Goal: Information Seeking & Learning: Learn about a topic

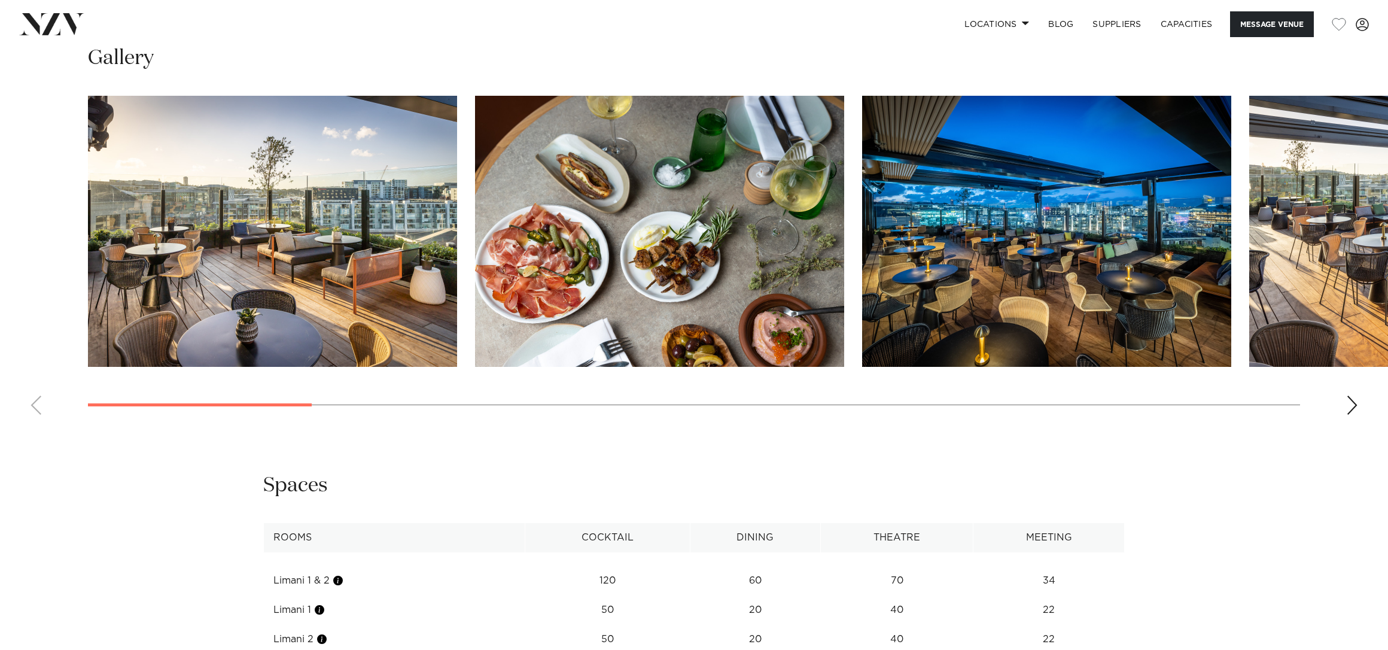
scroll to position [1556, 0]
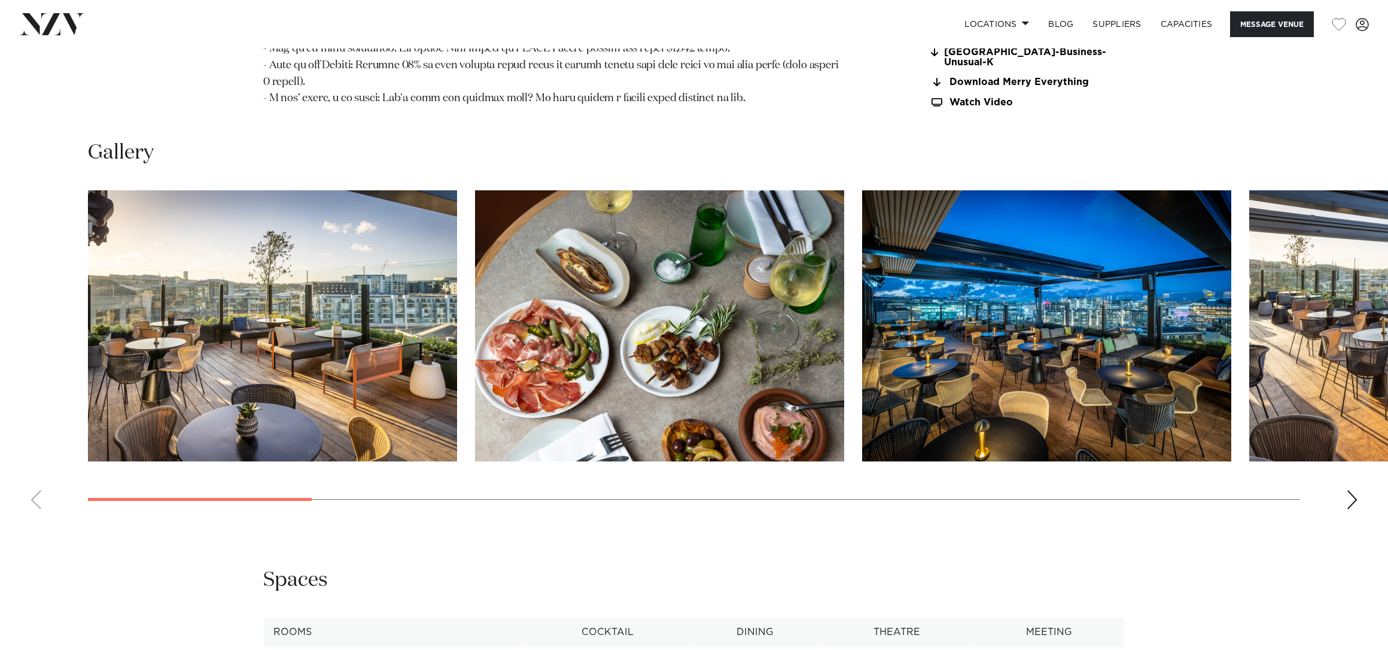
click at [1348, 490] on div "Next slide" at bounding box center [1352, 499] width 12 height 19
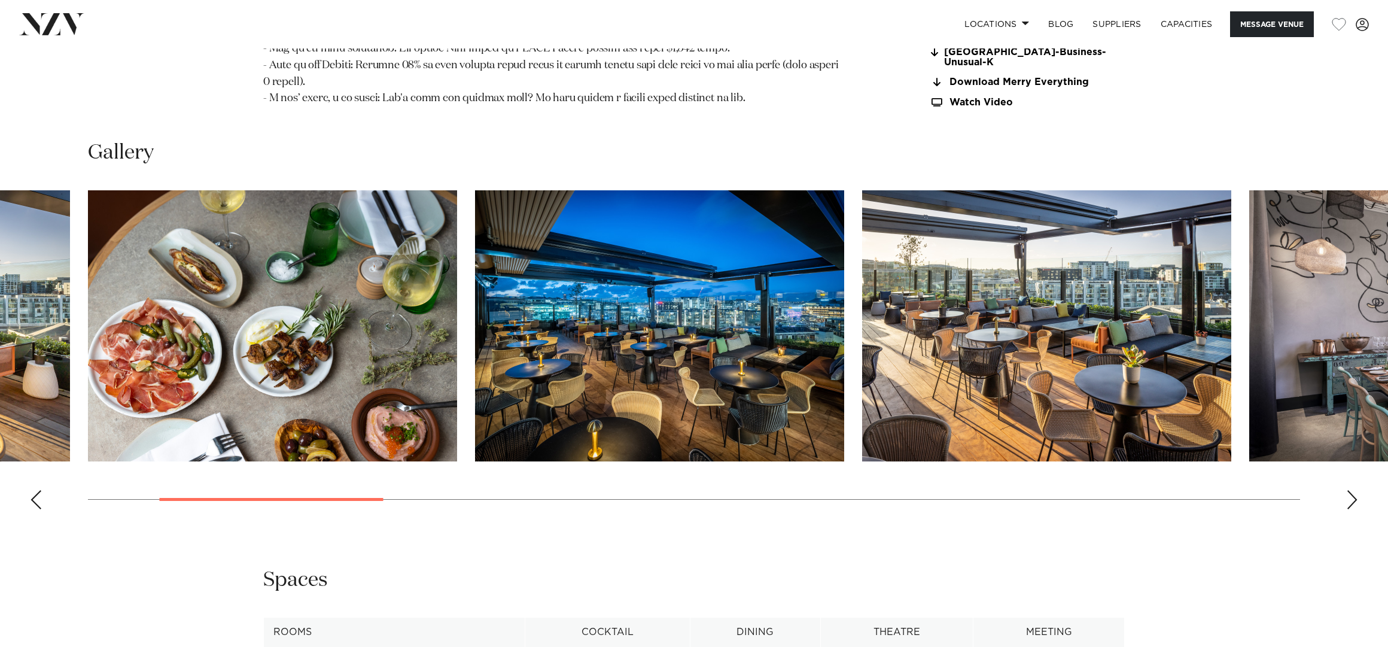
click at [1348, 490] on div "Next slide" at bounding box center [1352, 499] width 12 height 19
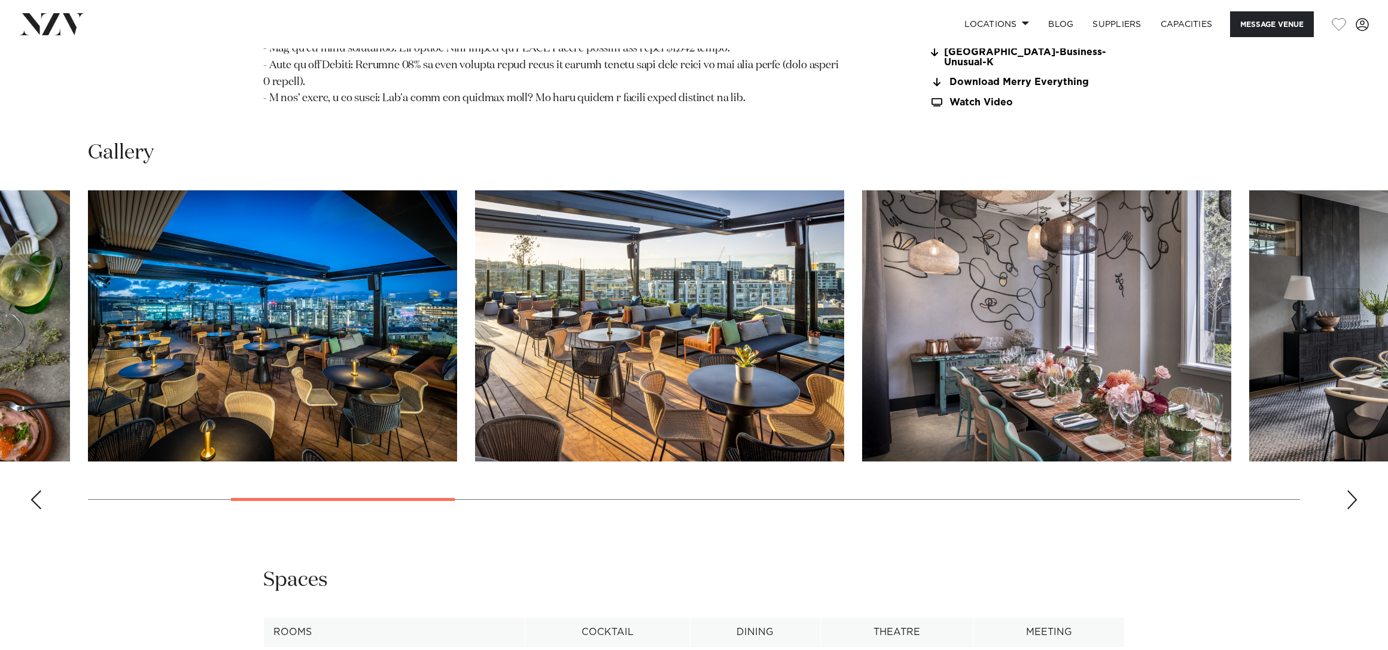
click at [1348, 490] on div "Next slide" at bounding box center [1352, 499] width 12 height 19
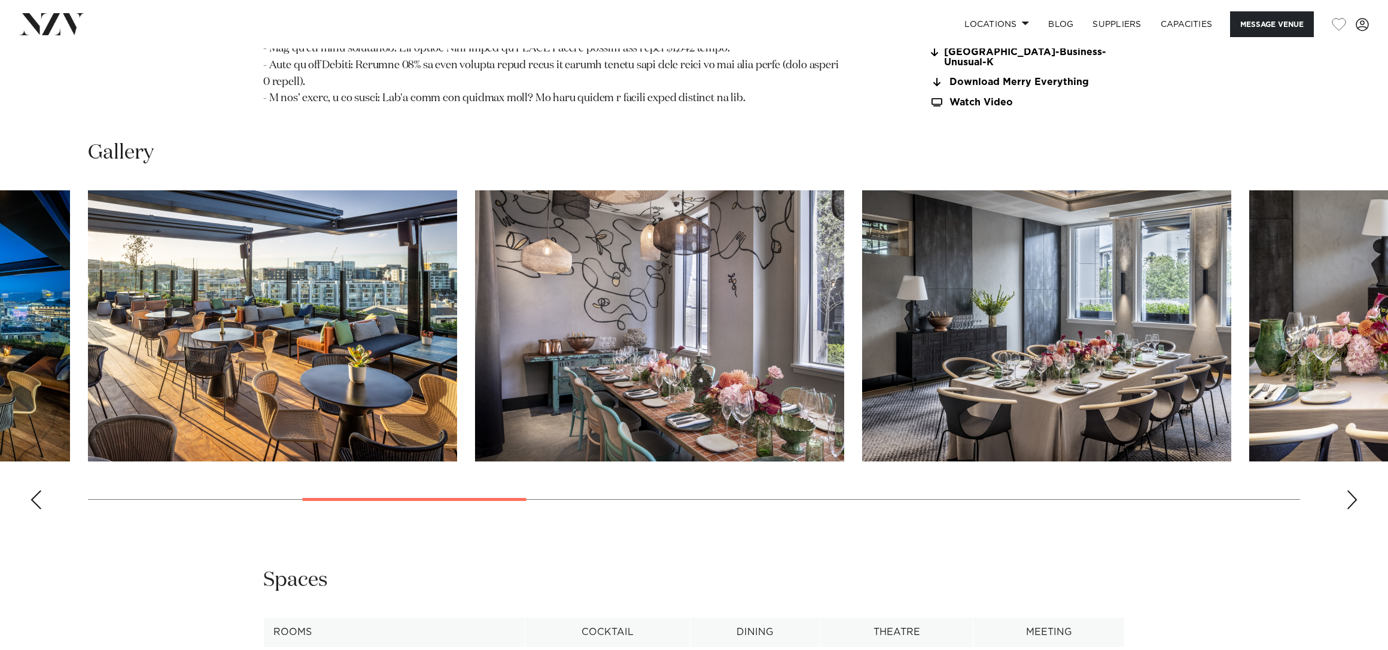
click at [1351, 490] on div "Next slide" at bounding box center [1352, 499] width 12 height 19
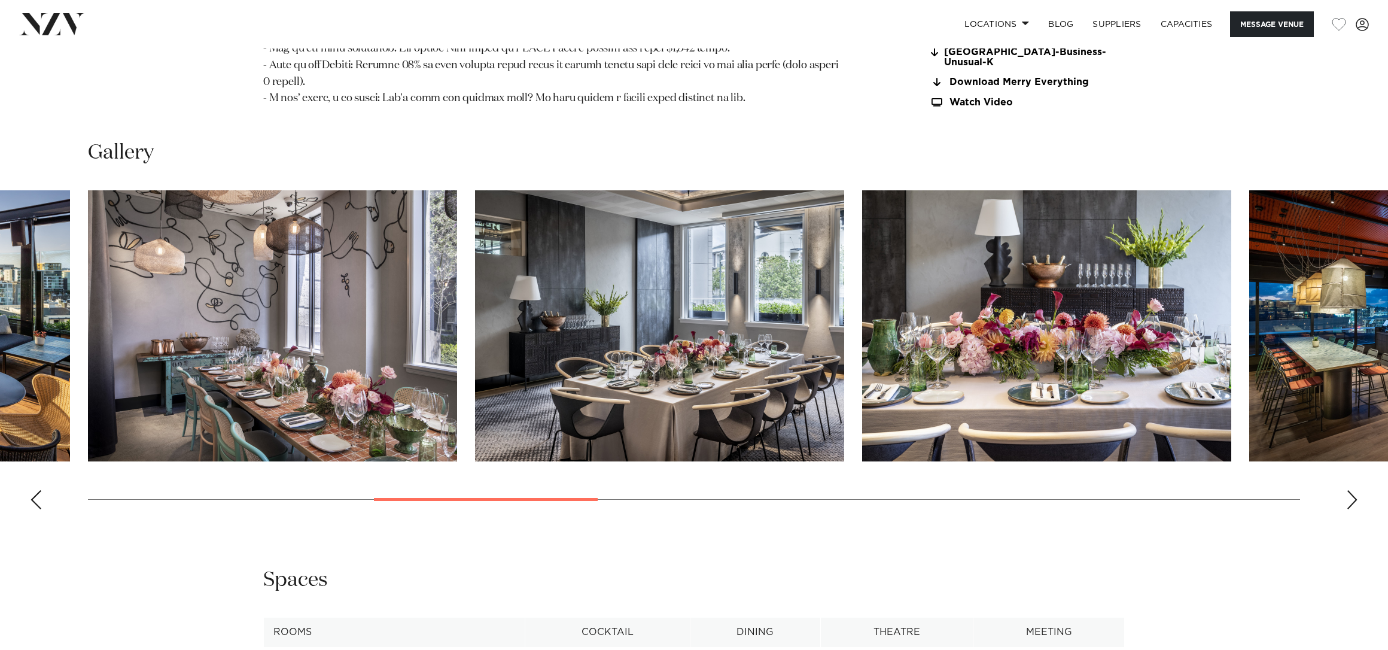
click at [1351, 490] on div "Next slide" at bounding box center [1352, 499] width 12 height 19
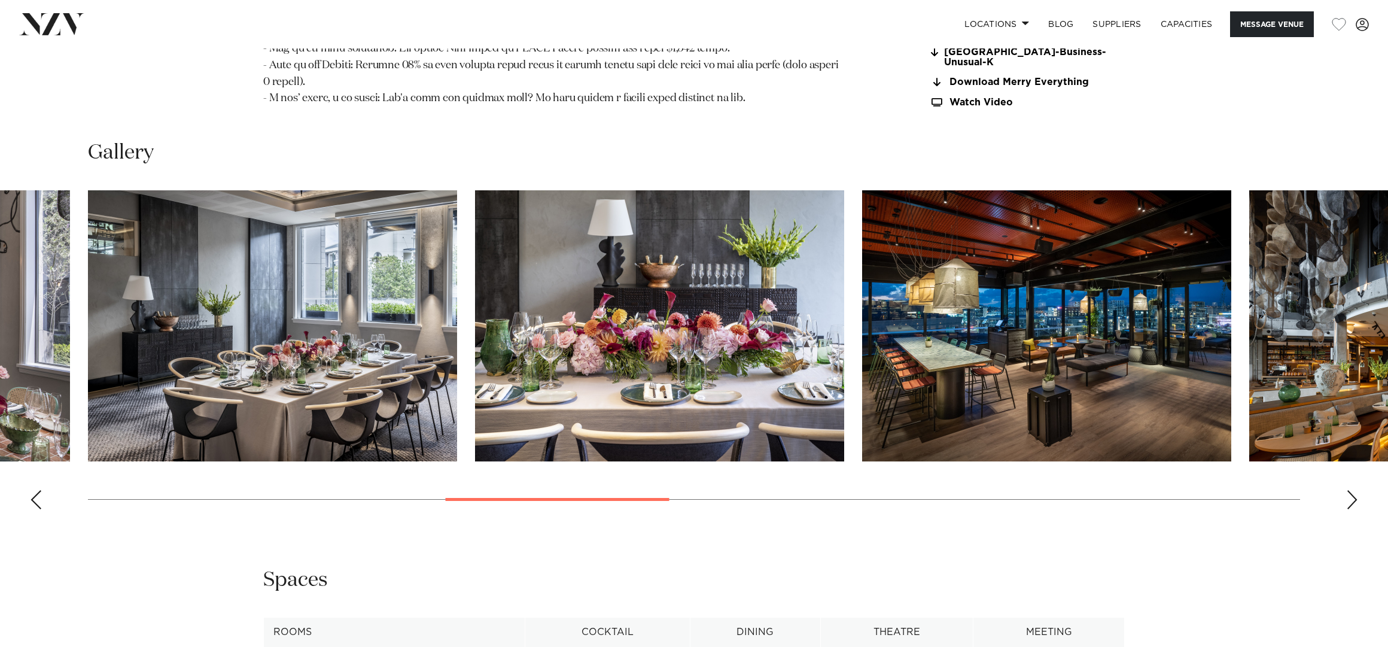
click at [1351, 490] on div "Next slide" at bounding box center [1352, 499] width 12 height 19
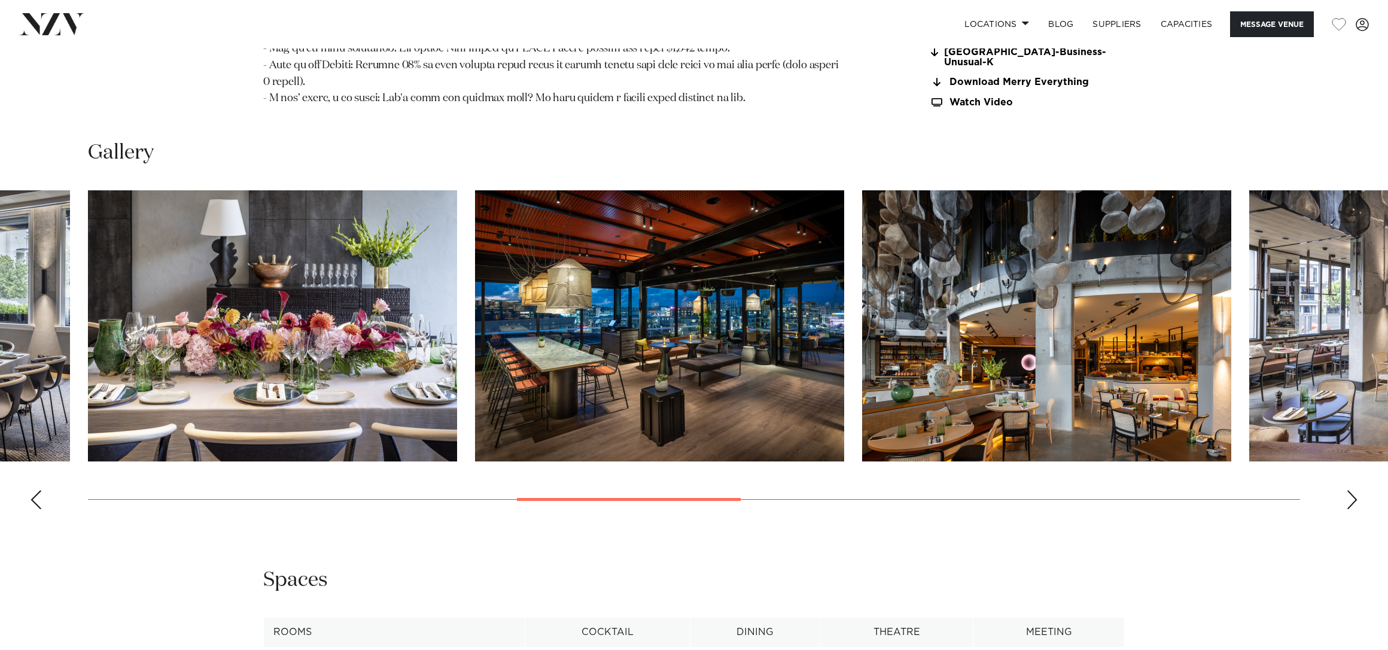
click at [1351, 490] on div "Next slide" at bounding box center [1352, 499] width 12 height 19
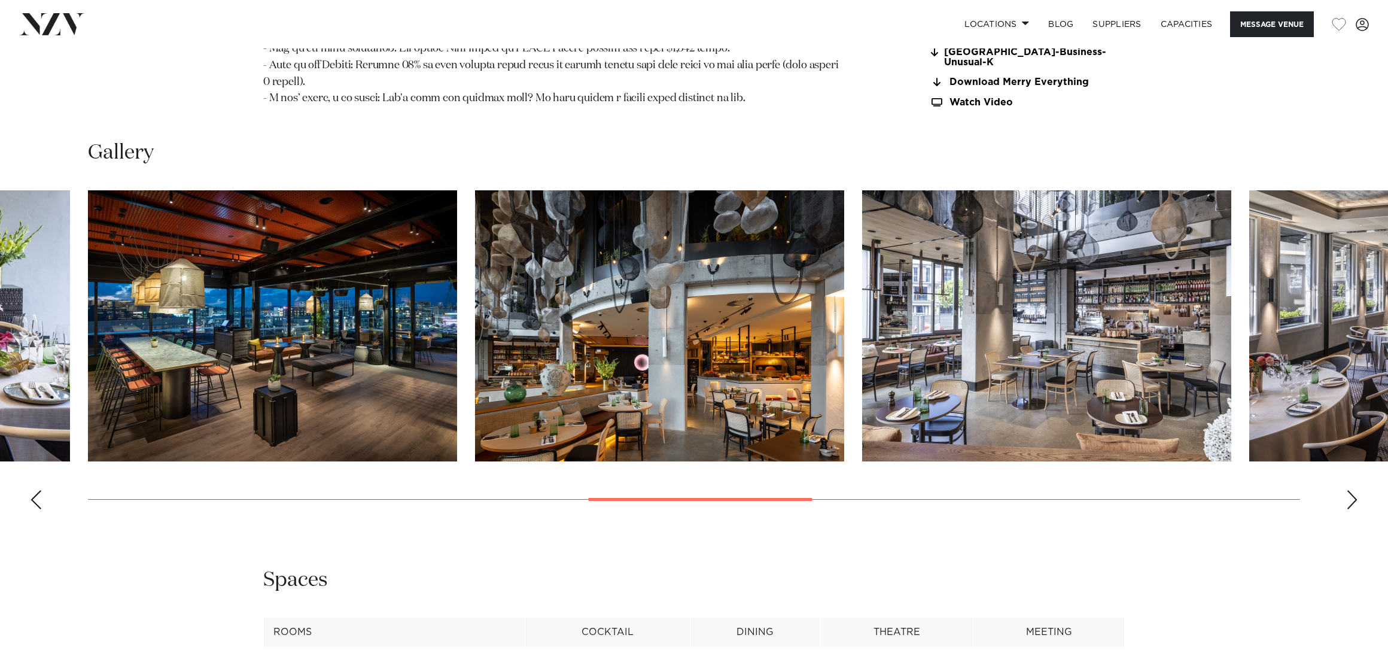
click at [1351, 490] on div "Next slide" at bounding box center [1352, 499] width 12 height 19
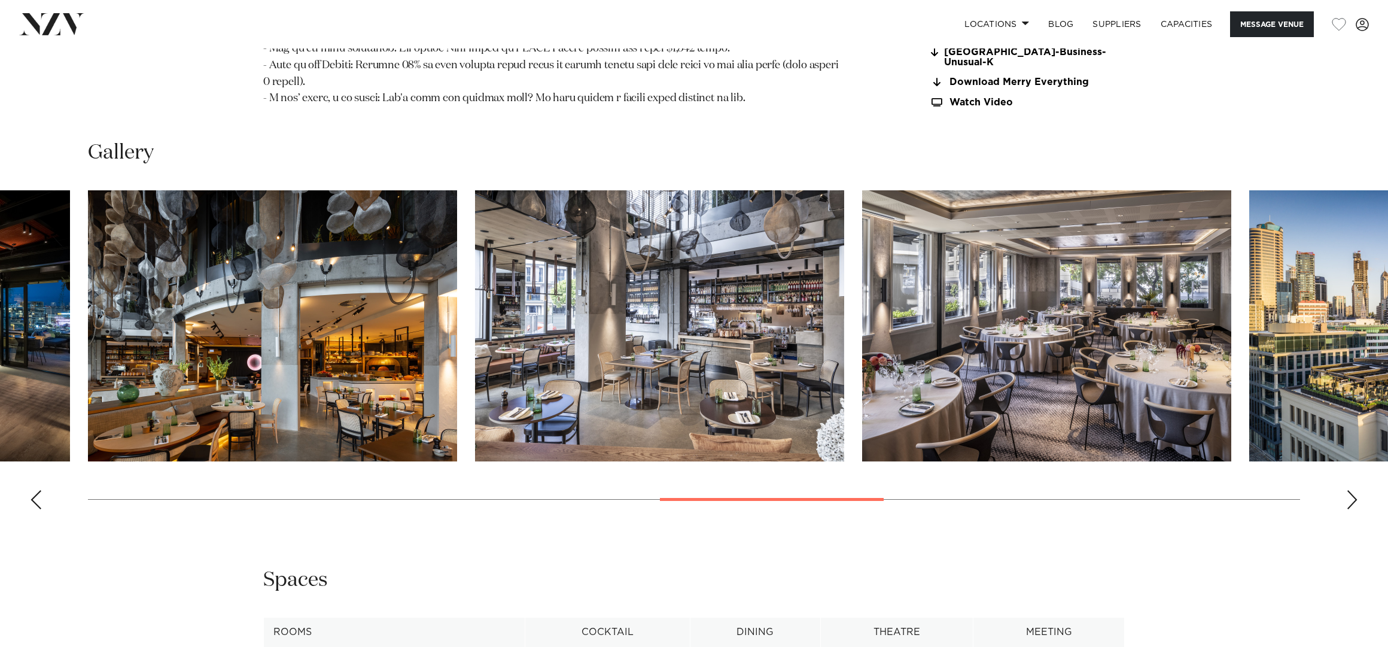
click at [1351, 490] on div "Next slide" at bounding box center [1352, 499] width 12 height 19
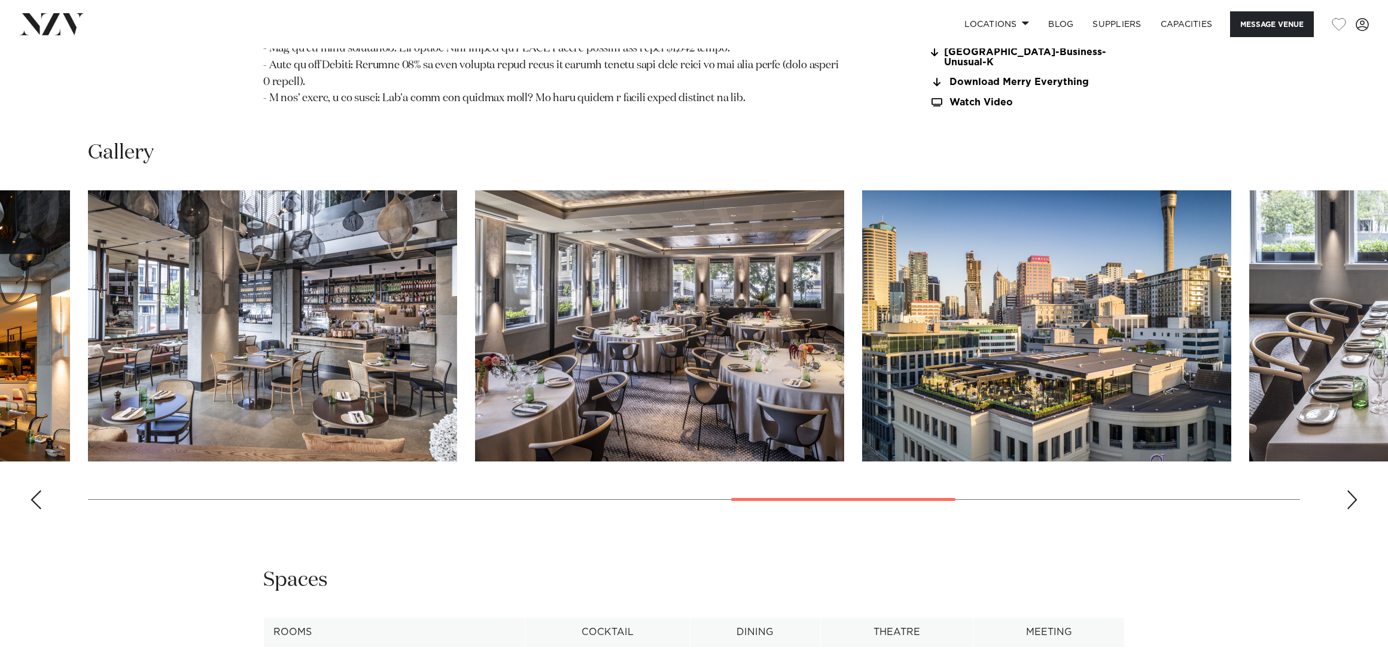
click at [1351, 490] on div "Next slide" at bounding box center [1352, 499] width 12 height 19
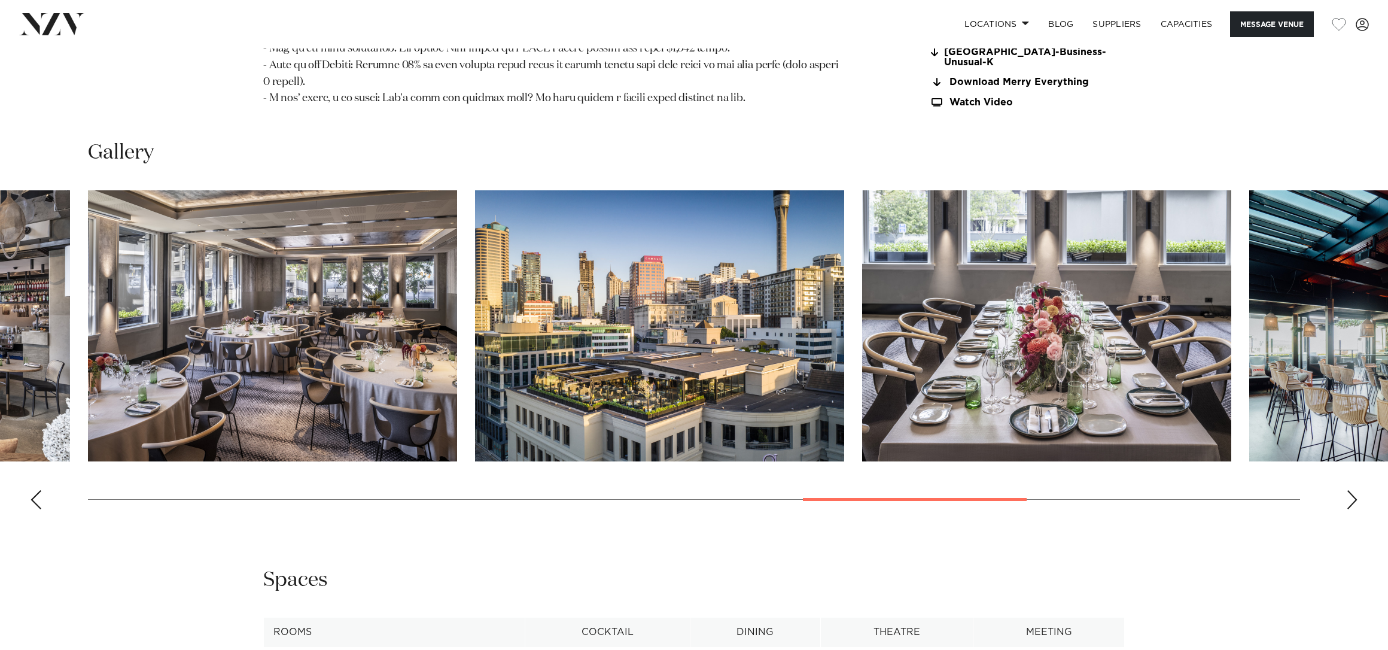
click at [1351, 490] on div "Next slide" at bounding box center [1352, 499] width 12 height 19
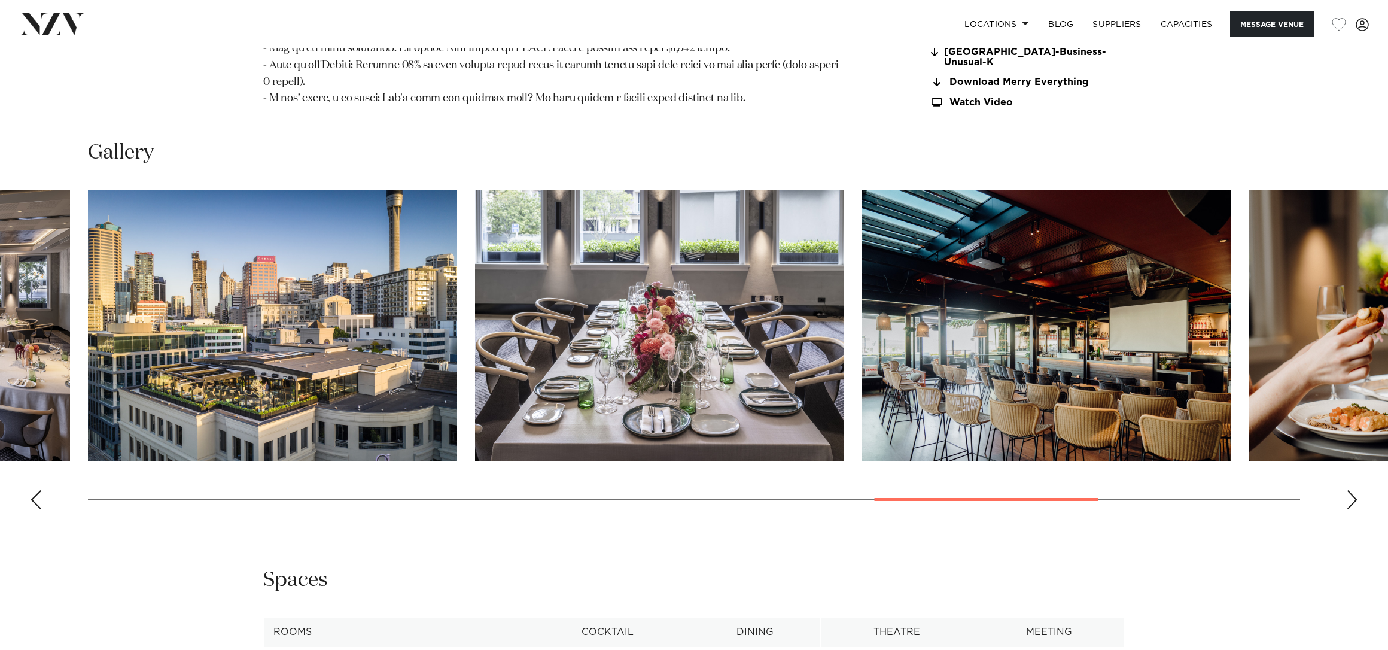
click at [1351, 490] on div "Next slide" at bounding box center [1352, 499] width 12 height 19
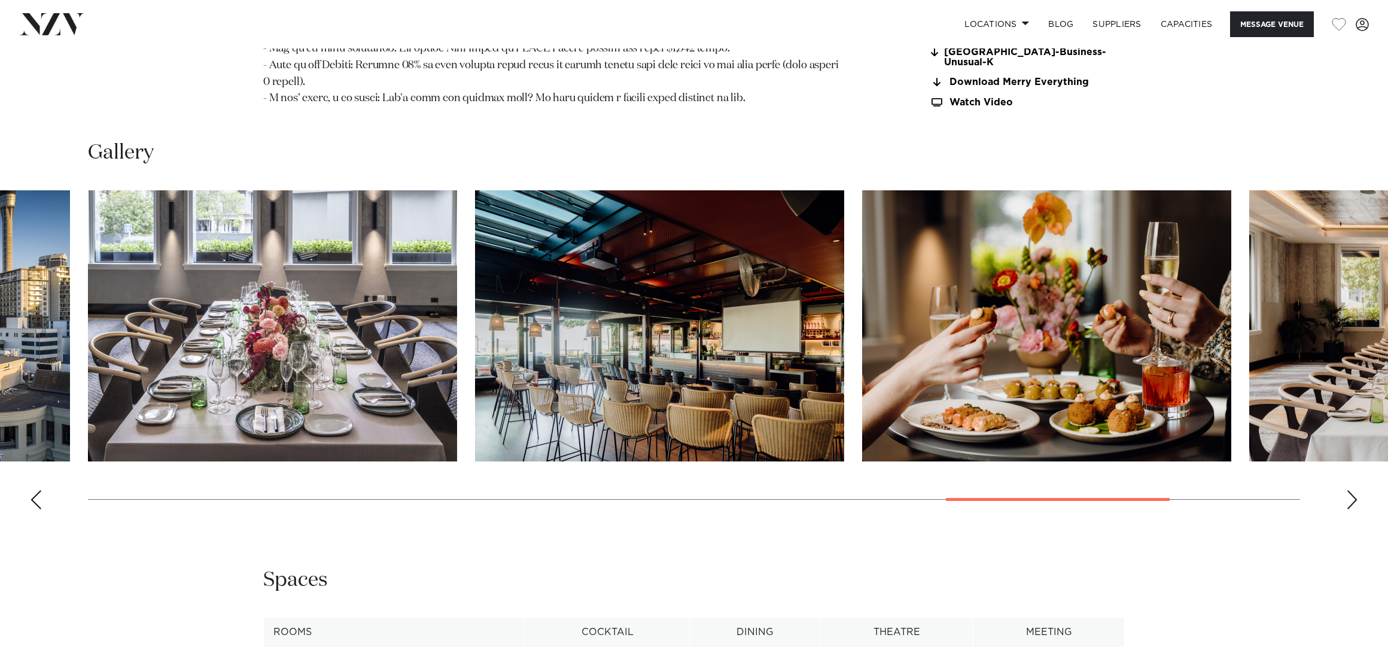
click at [1351, 490] on div "Next slide" at bounding box center [1352, 499] width 12 height 19
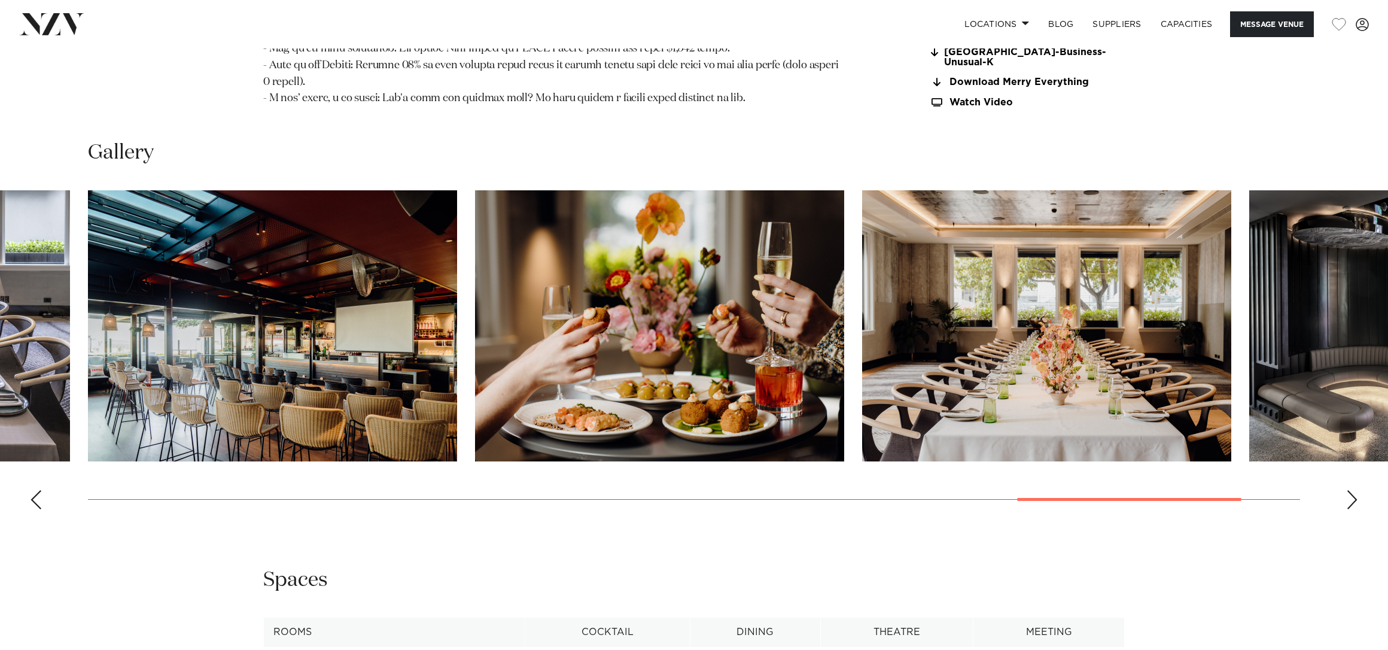
click at [1357, 490] on div "Next slide" at bounding box center [1352, 499] width 12 height 19
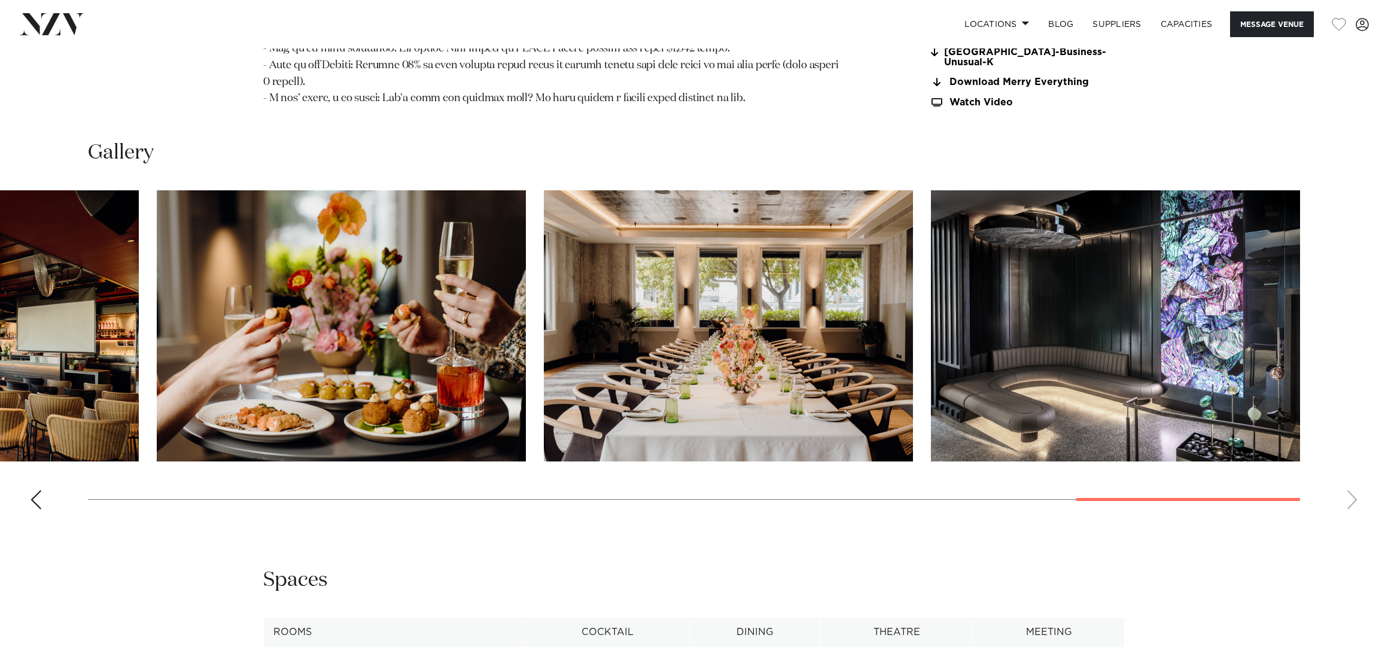
click at [41, 490] on div "Previous slide" at bounding box center [36, 499] width 12 height 19
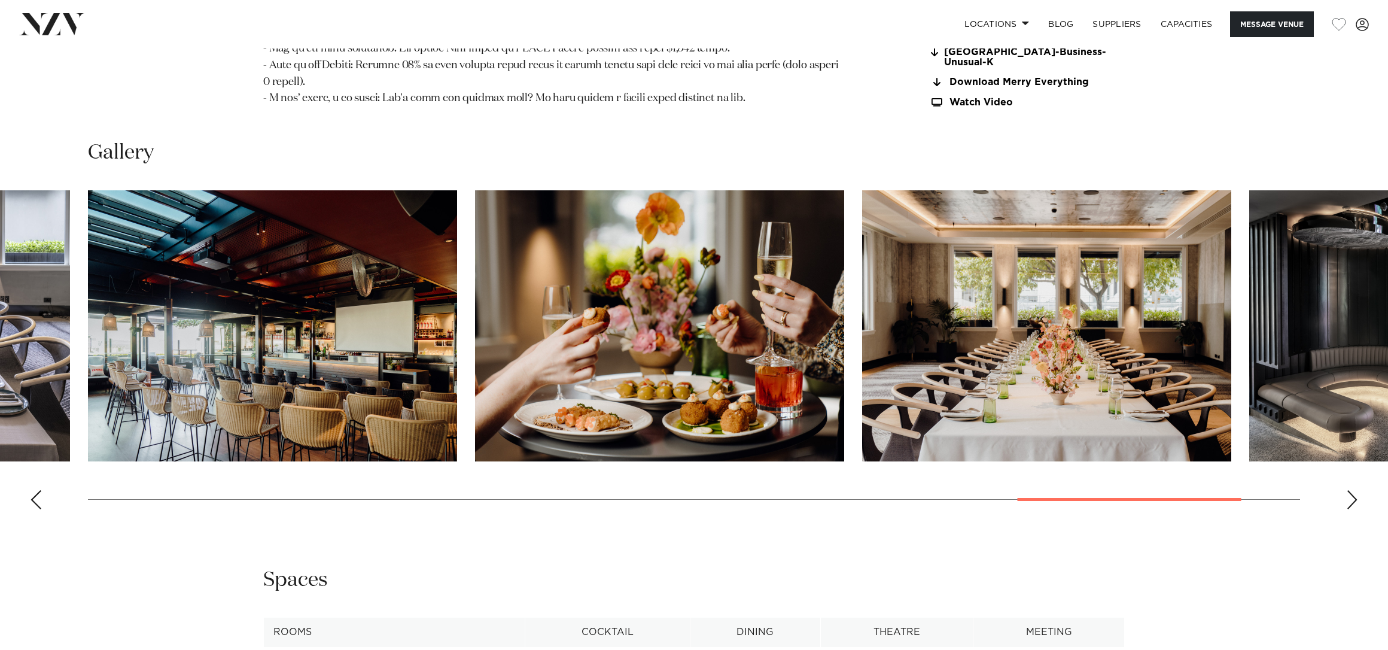
click at [212, 337] on img "14 / 17" at bounding box center [272, 325] width 369 height 271
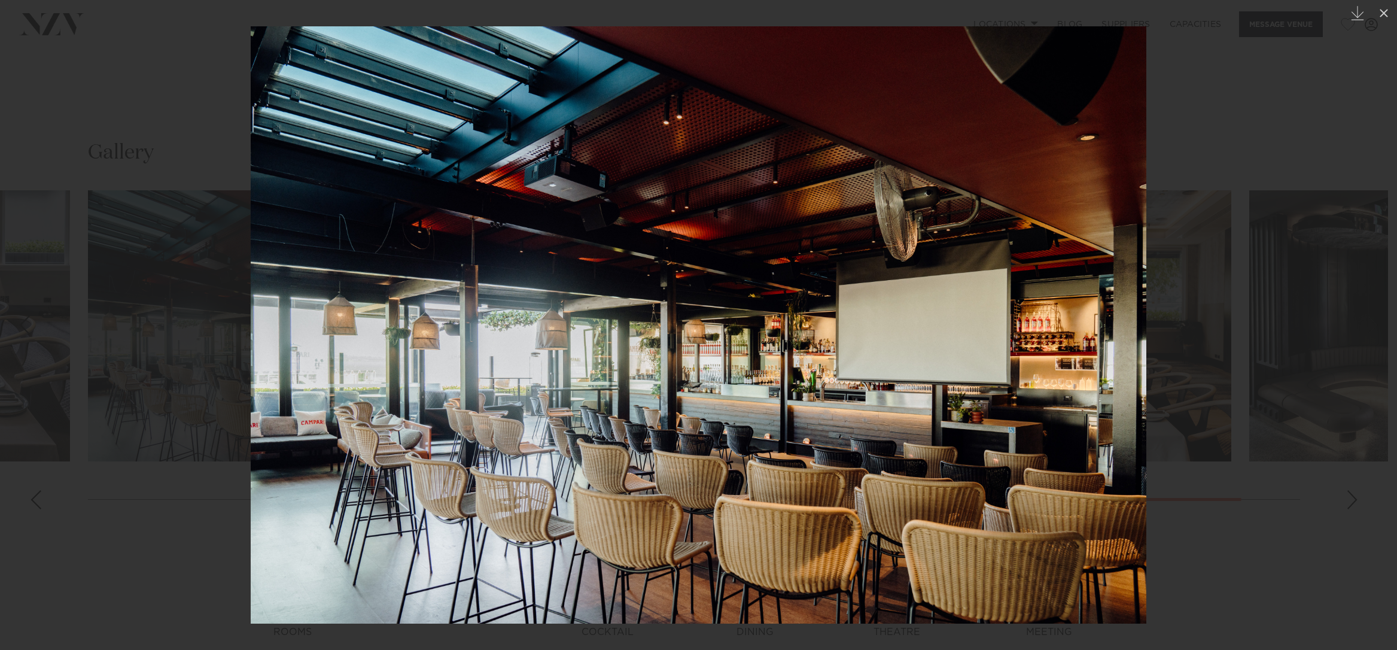
click at [270, 307] on img at bounding box center [699, 324] width 896 height 597
click at [81, 324] on div at bounding box center [698, 325] width 1397 height 650
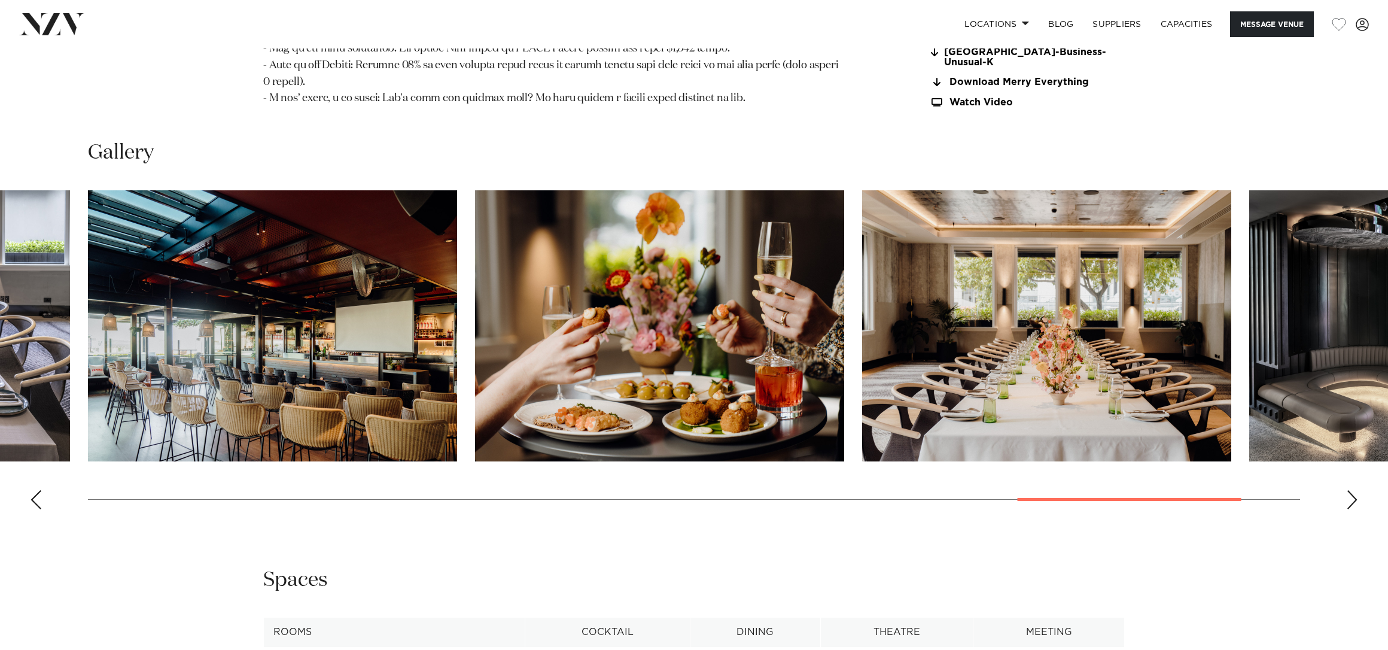
click at [32, 490] on div "Previous slide" at bounding box center [36, 499] width 12 height 19
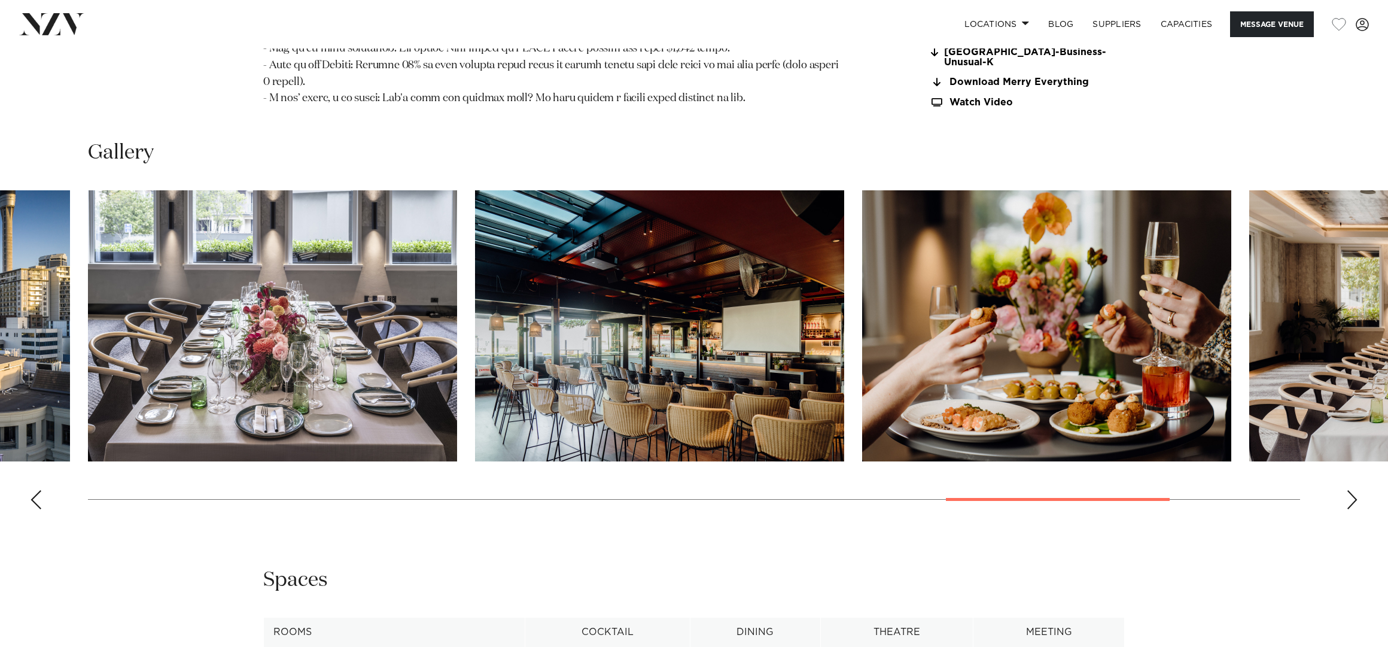
click at [32, 490] on div "Previous slide" at bounding box center [36, 499] width 12 height 19
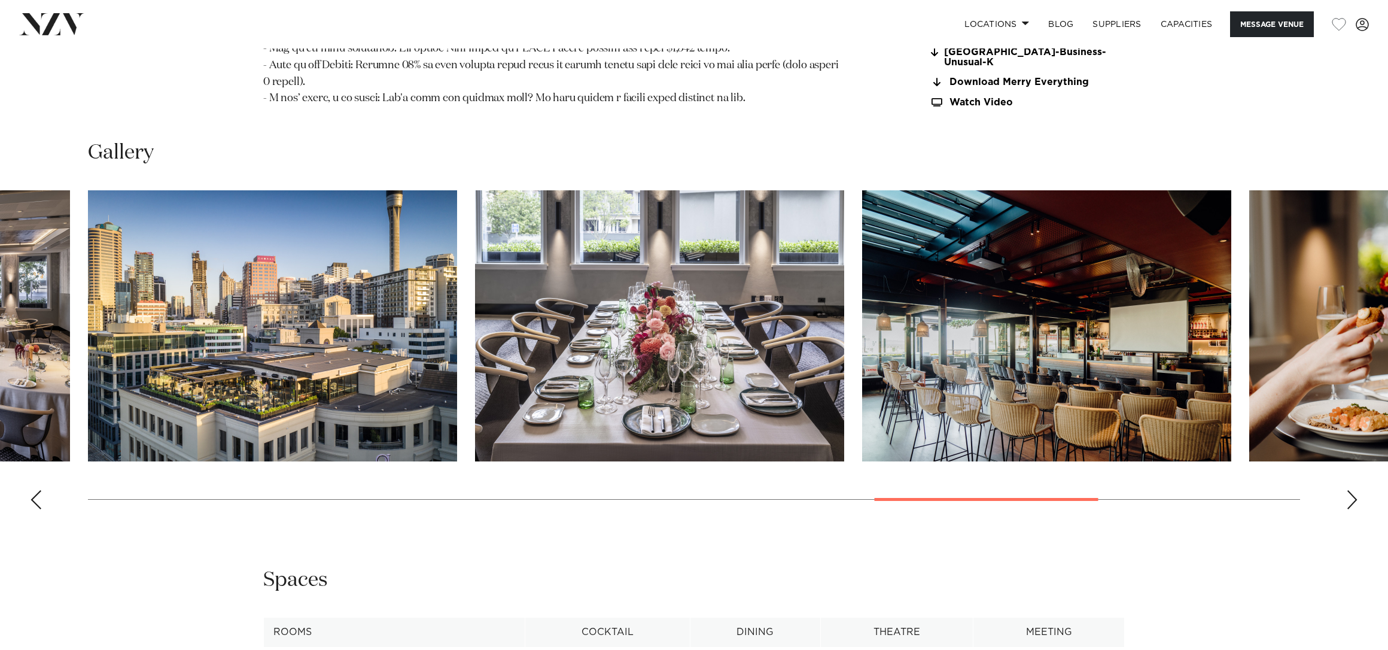
click at [32, 490] on div "Previous slide" at bounding box center [36, 499] width 12 height 19
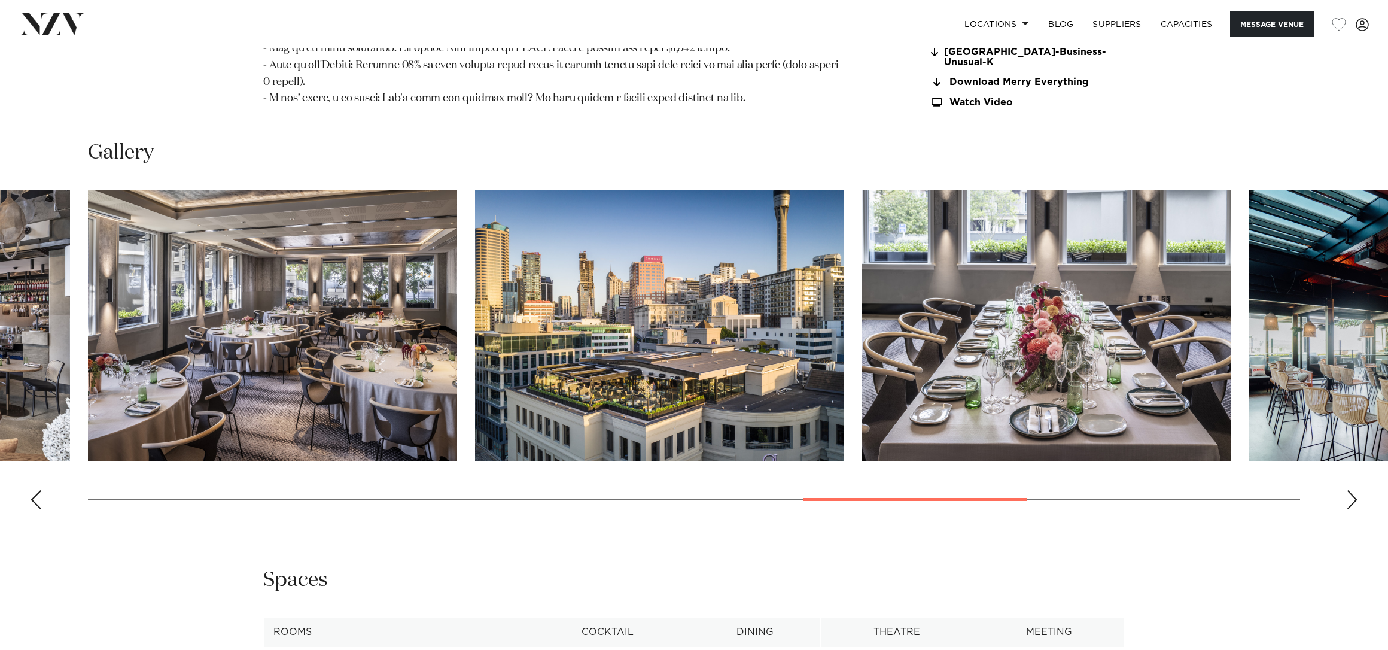
click at [744, 350] on img "12 / 17" at bounding box center [659, 325] width 369 height 271
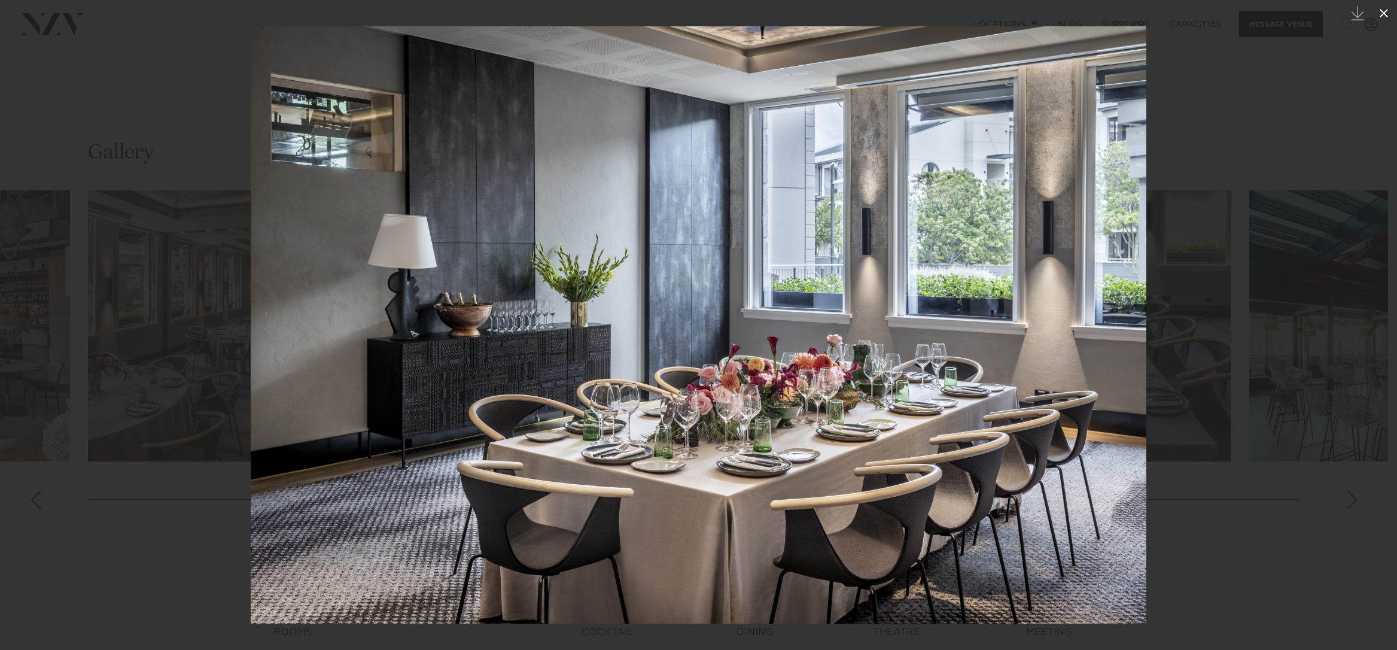
click at [1385, 7] on icon at bounding box center [1384, 13] width 14 height 14
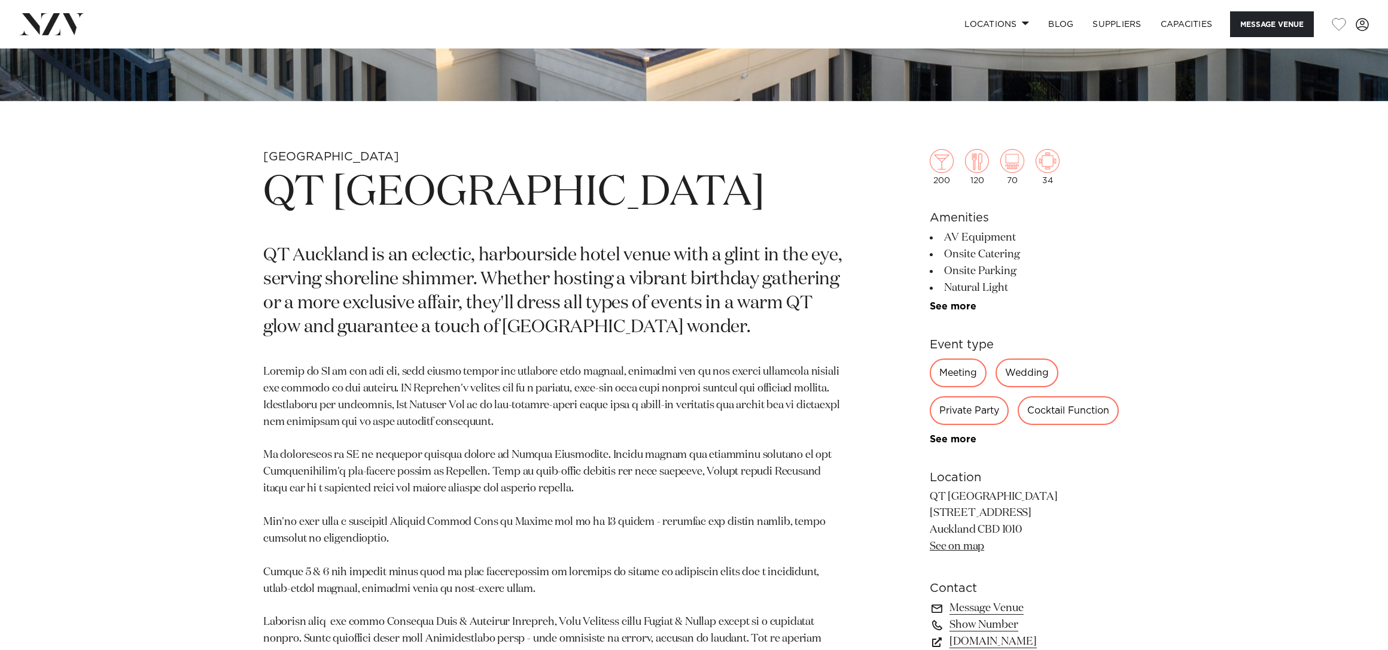
scroll to position [180, 0]
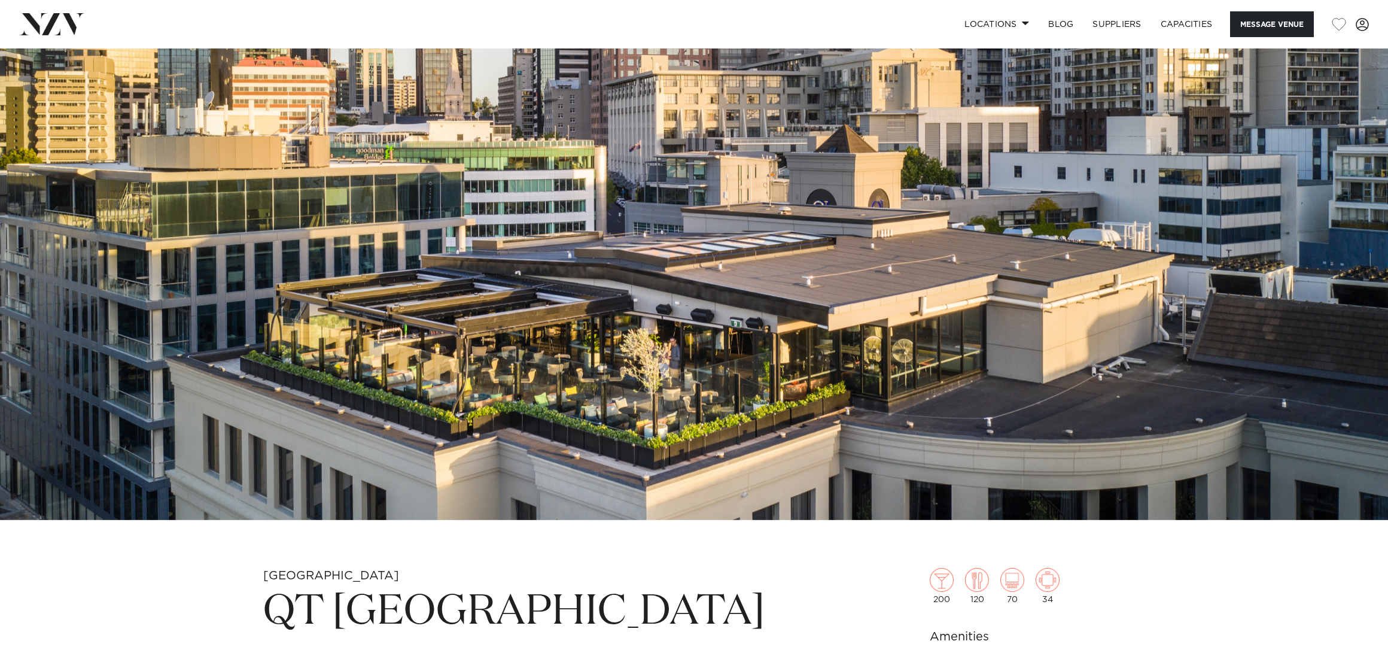
click at [1315, 306] on img at bounding box center [694, 194] width 1388 height 651
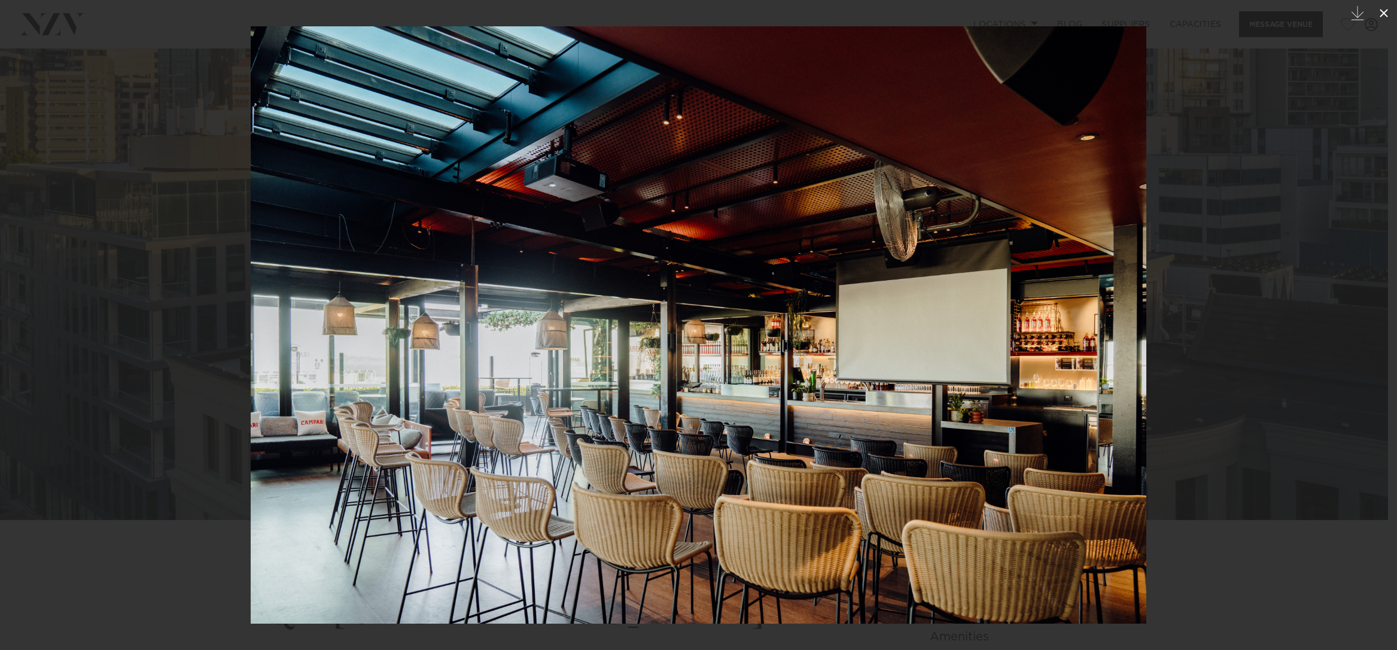
click at [1385, 16] on icon at bounding box center [1384, 13] width 14 height 14
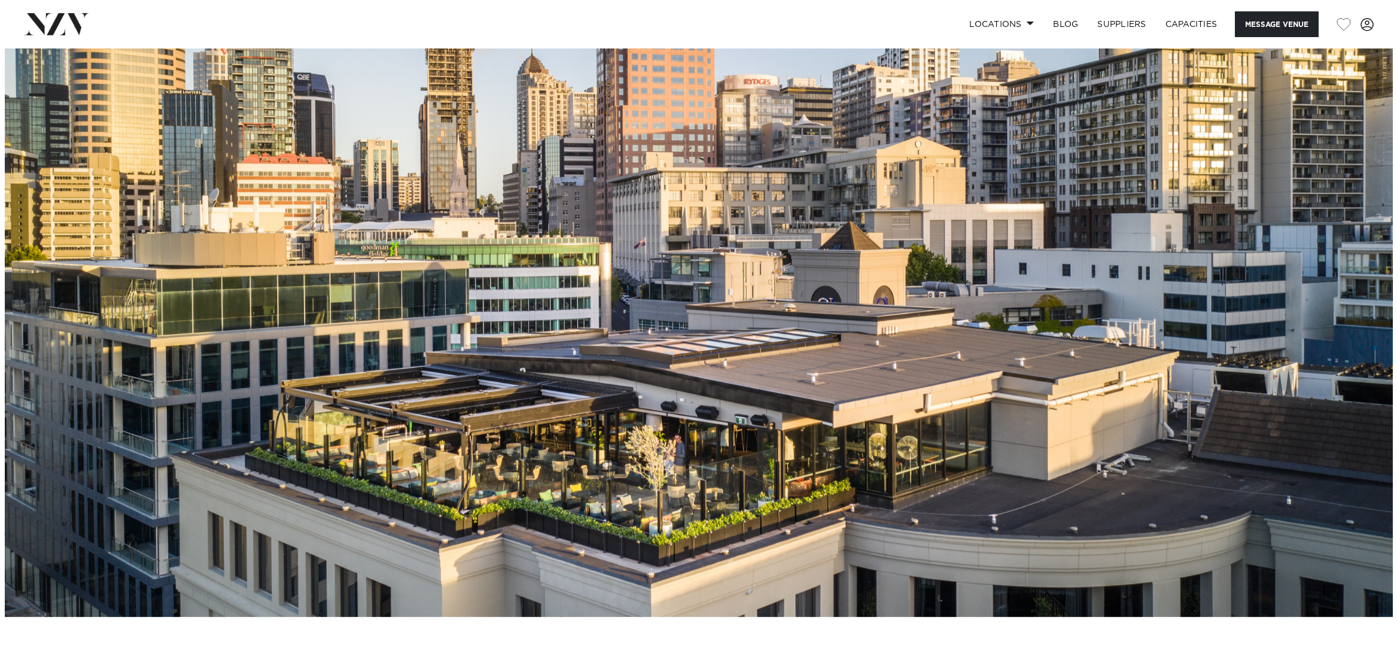
scroll to position [60, 0]
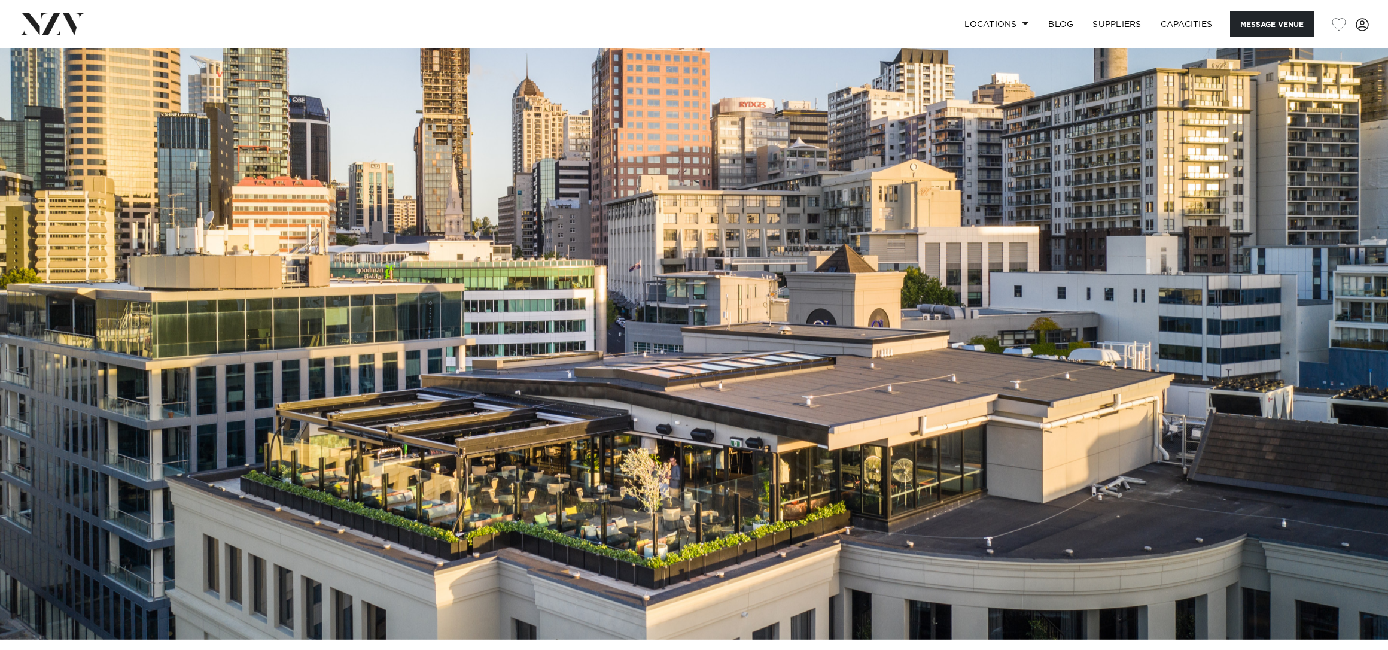
click at [709, 435] on img at bounding box center [694, 314] width 1388 height 651
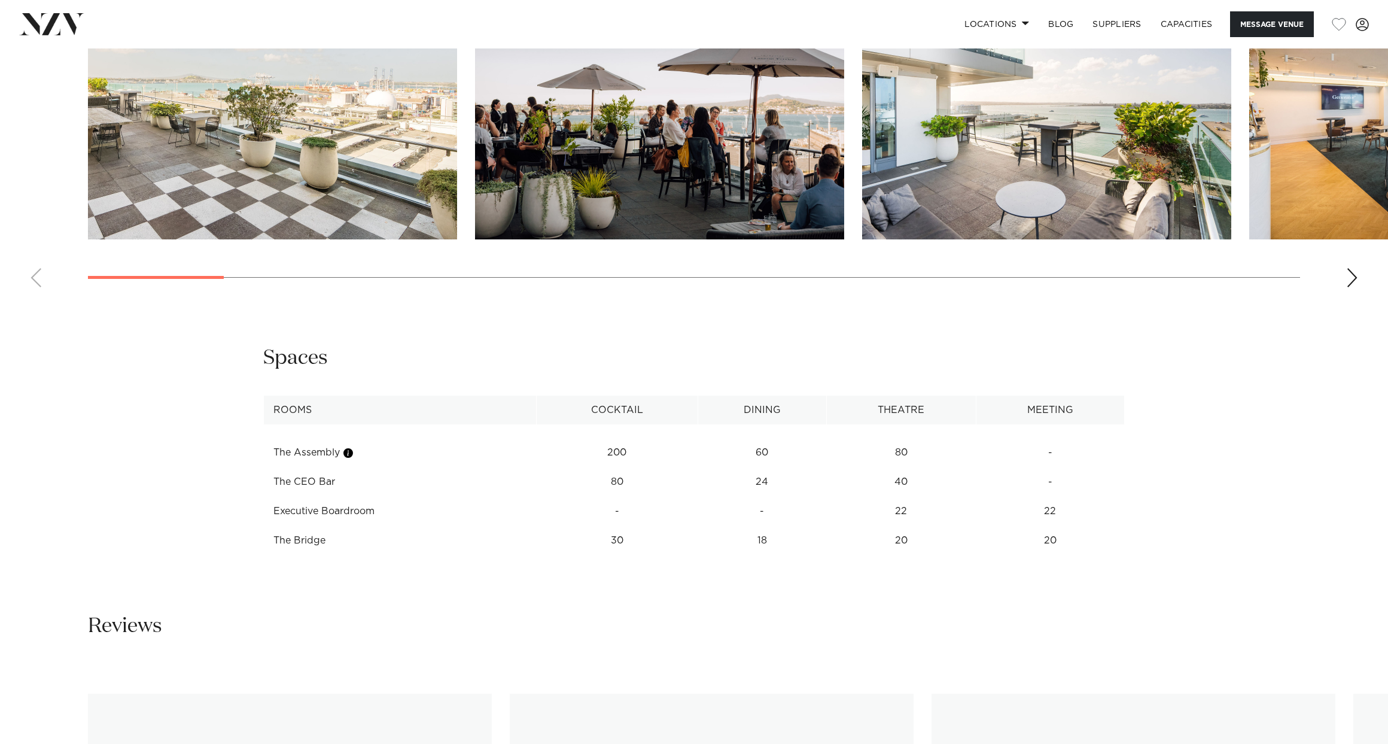
scroll to position [1376, 0]
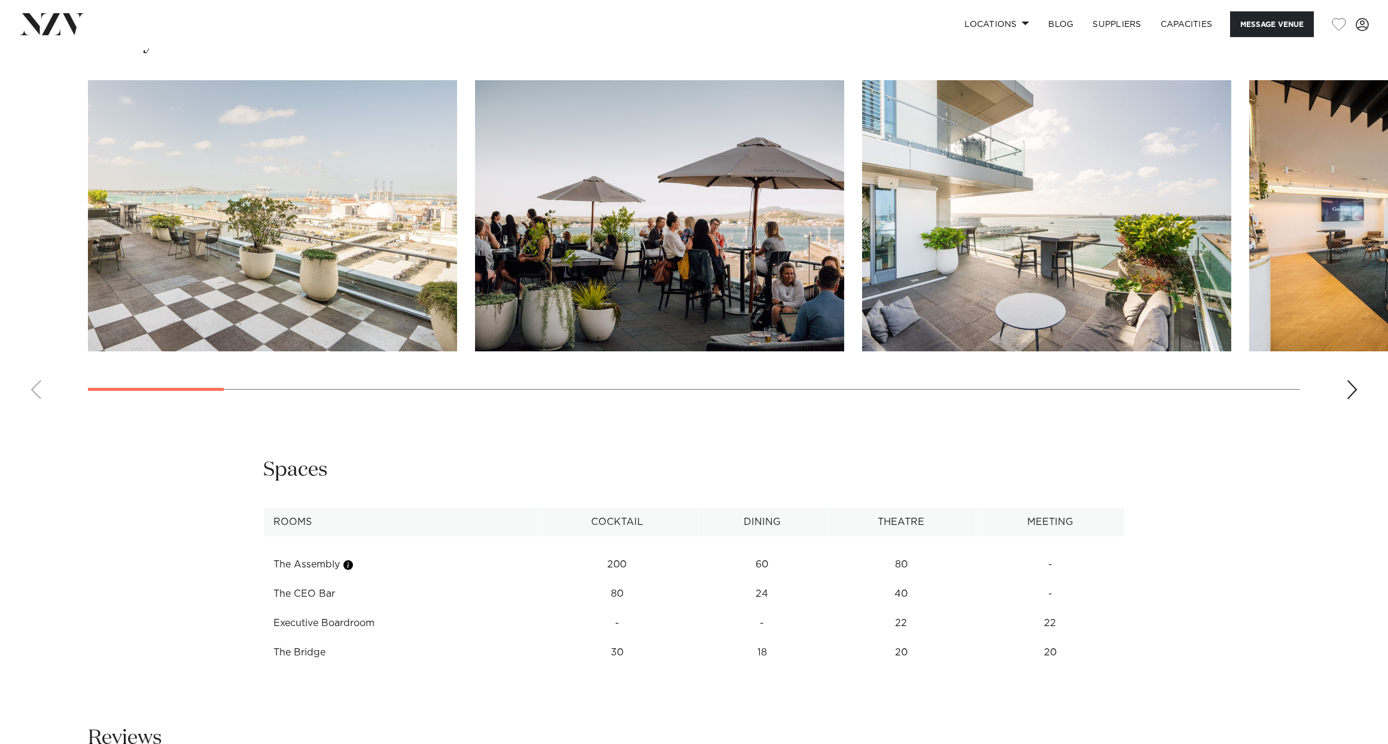
click at [1355, 390] on div "Next slide" at bounding box center [1352, 389] width 12 height 19
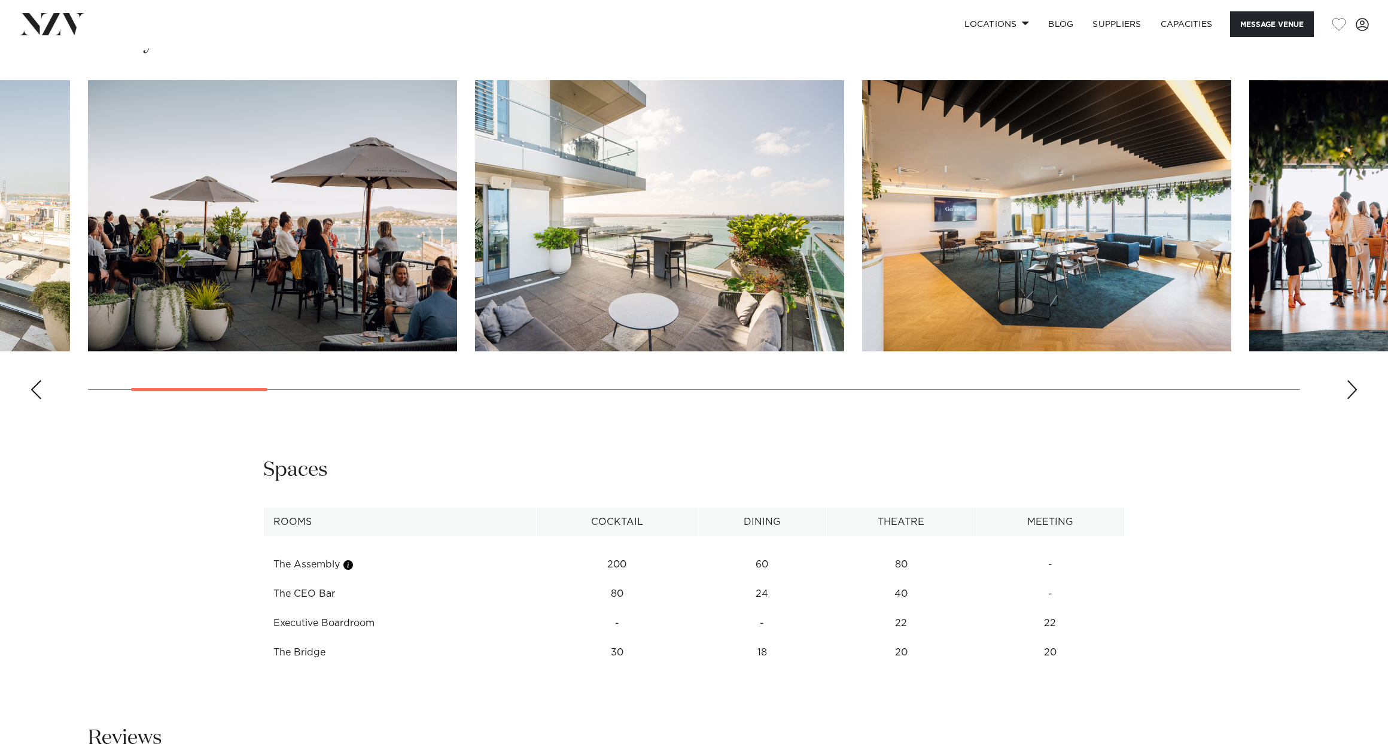
click at [1355, 390] on div "Next slide" at bounding box center [1352, 389] width 12 height 19
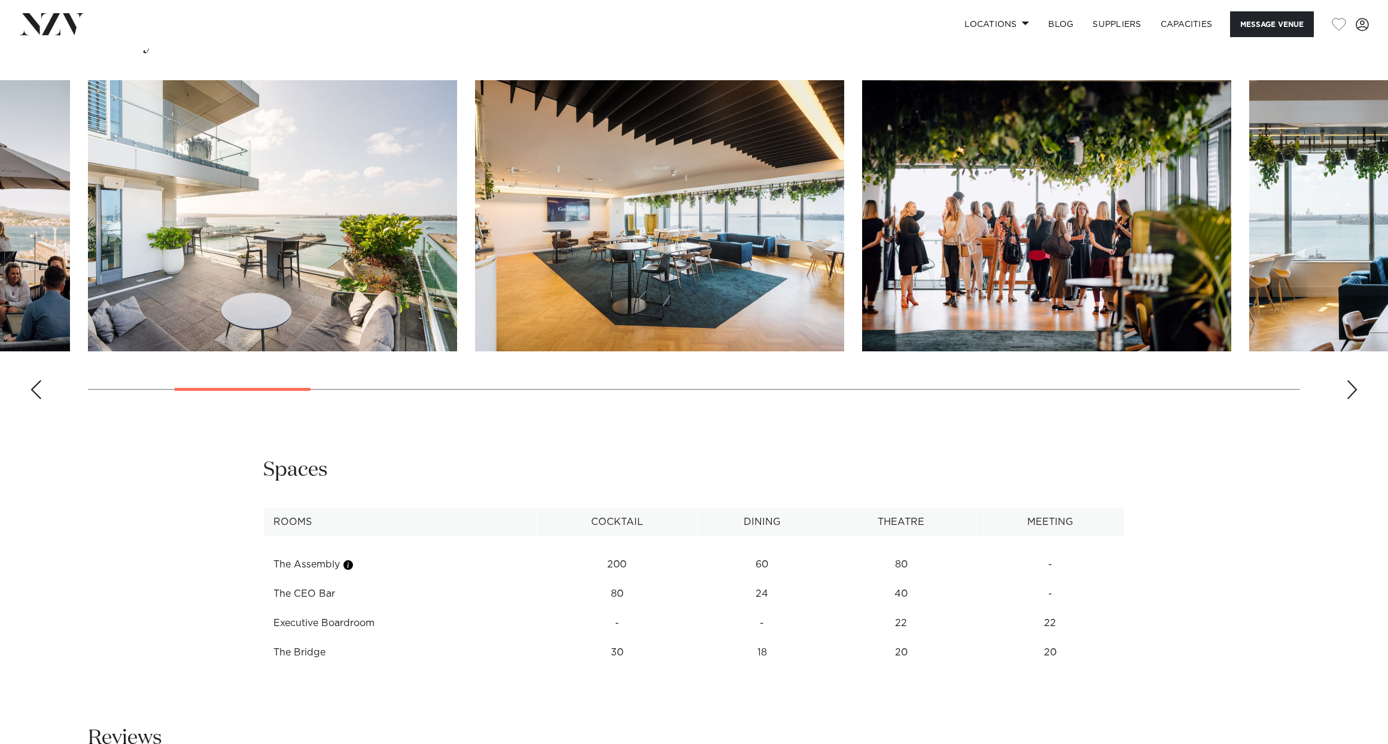
click at [1355, 390] on div "Next slide" at bounding box center [1352, 389] width 12 height 19
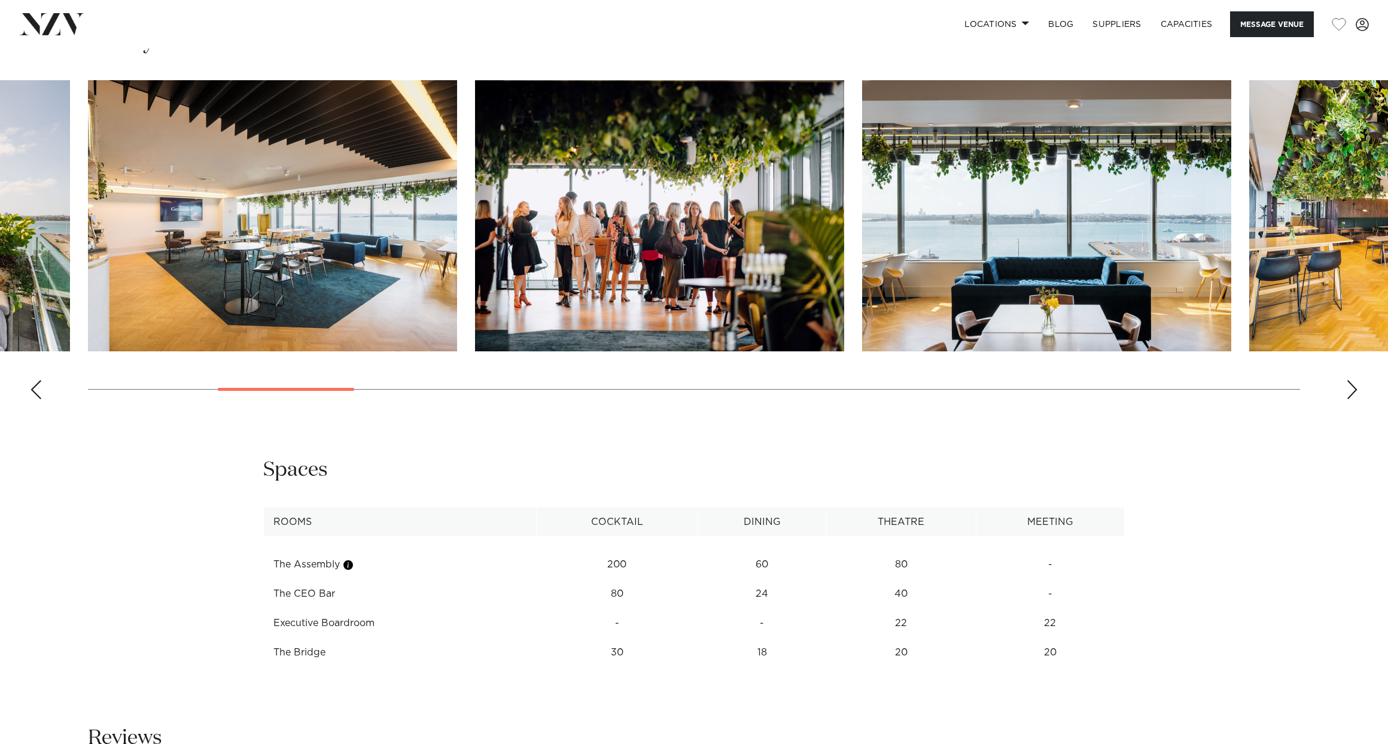
click at [225, 278] on img "4 / 28" at bounding box center [272, 215] width 369 height 271
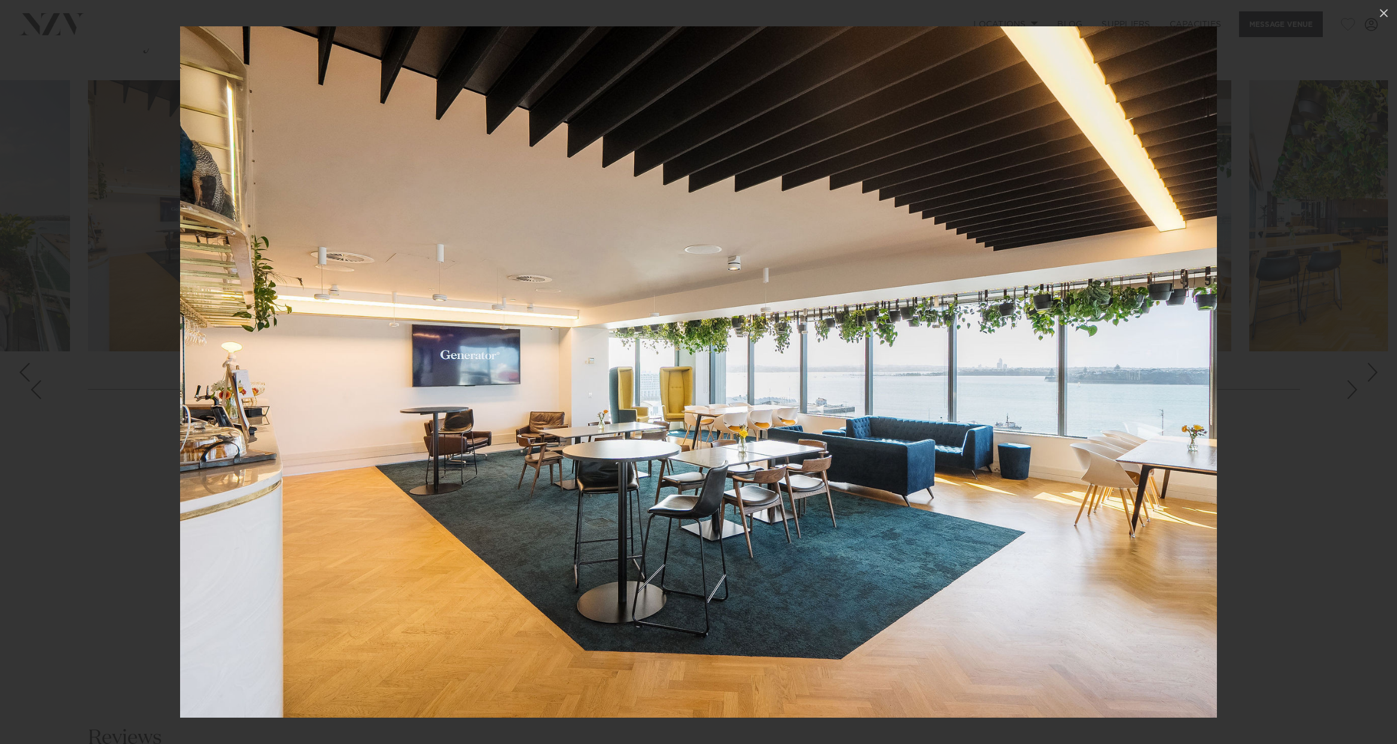
click at [1337, 388] on div at bounding box center [698, 372] width 1397 height 744
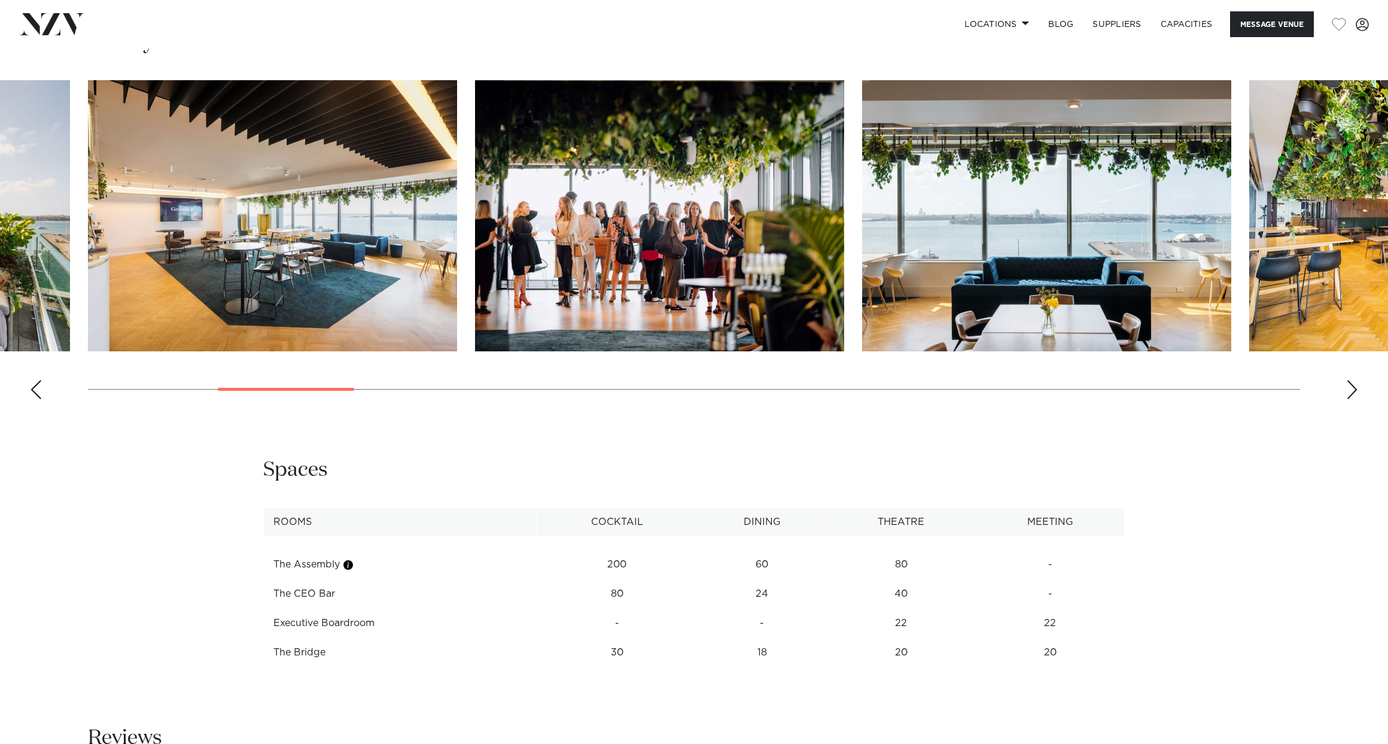
click at [1350, 385] on div "Next slide" at bounding box center [1352, 389] width 12 height 19
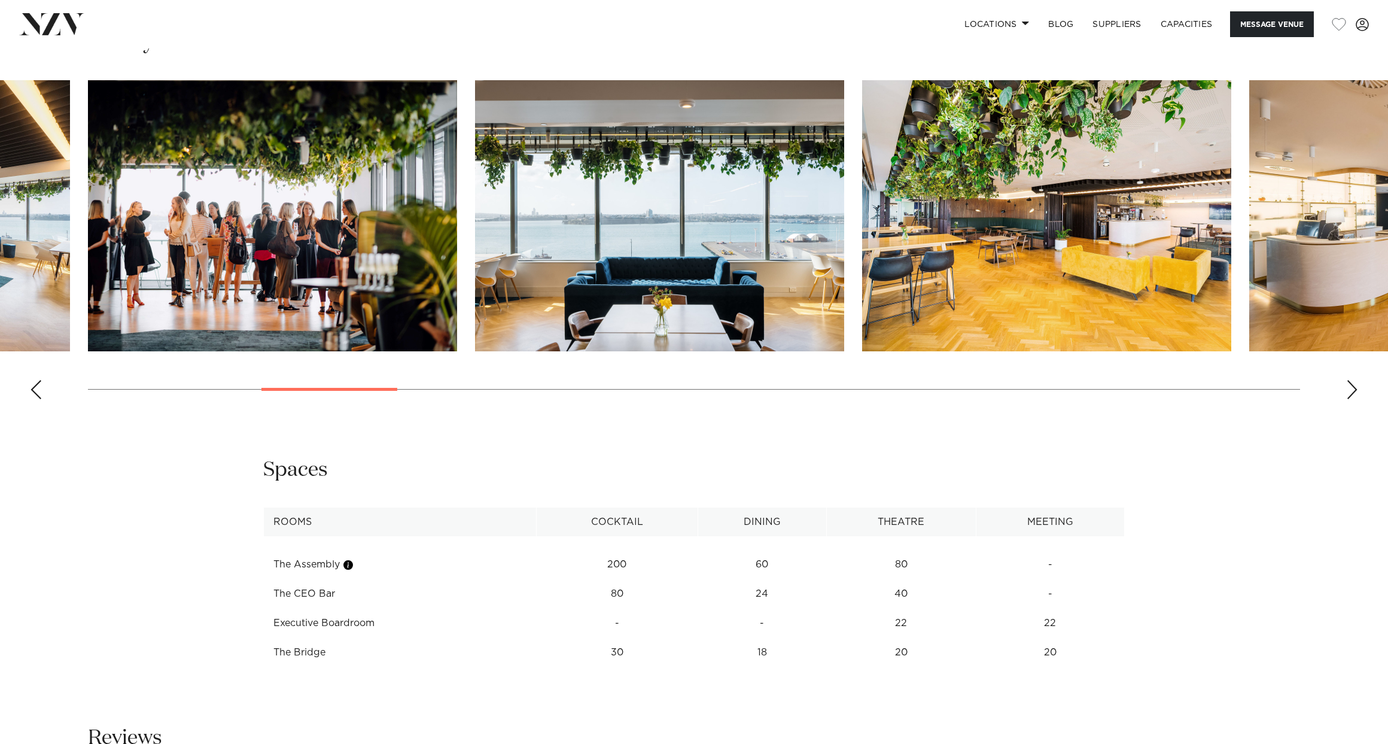
click at [1350, 385] on div "Next slide" at bounding box center [1352, 389] width 12 height 19
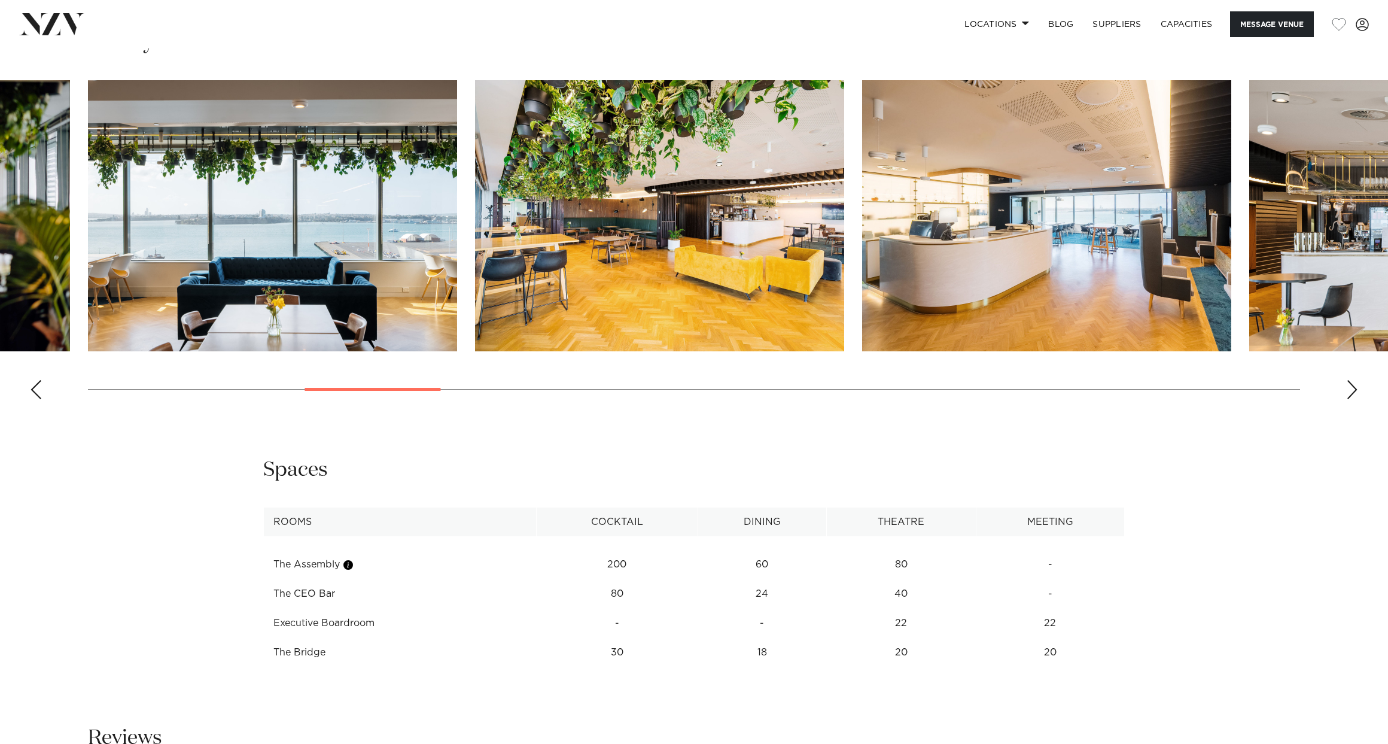
click at [1350, 385] on div "Next slide" at bounding box center [1352, 389] width 12 height 19
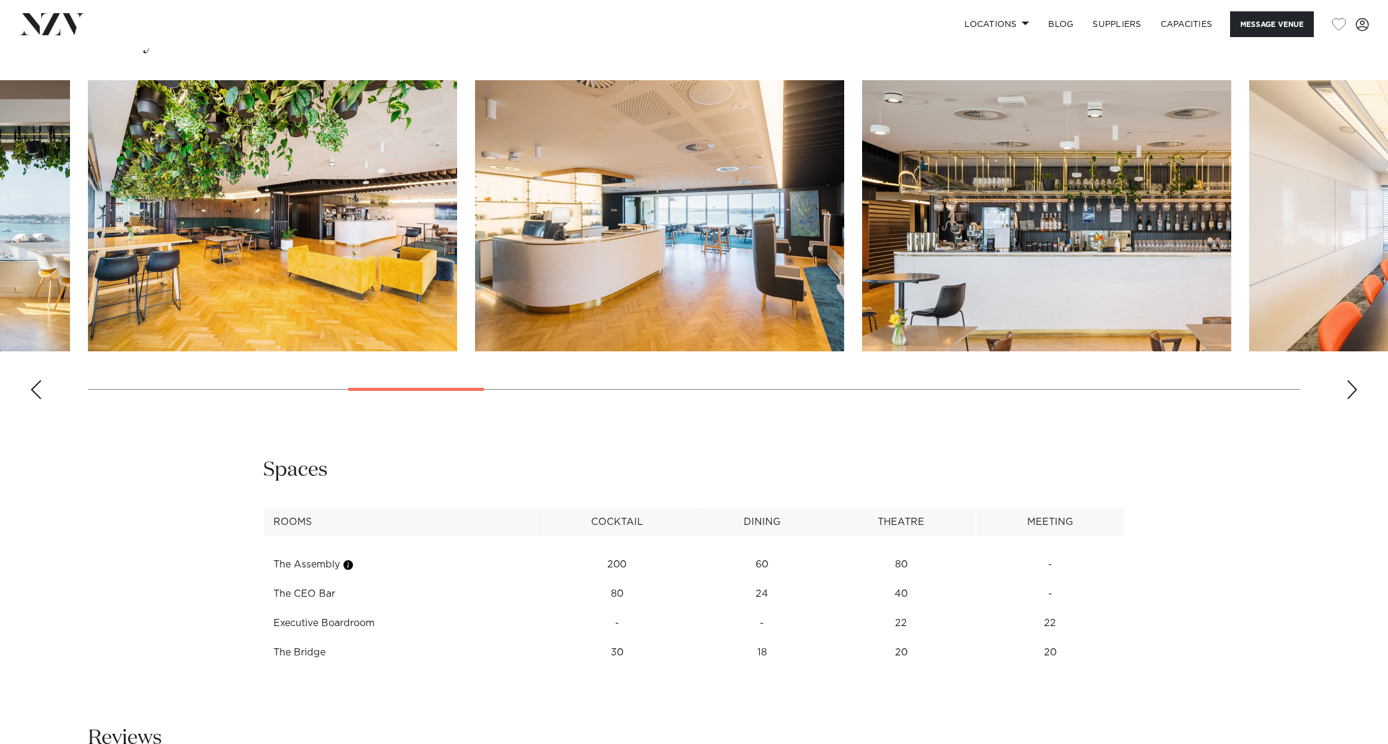
click at [1350, 385] on div "Next slide" at bounding box center [1352, 389] width 12 height 19
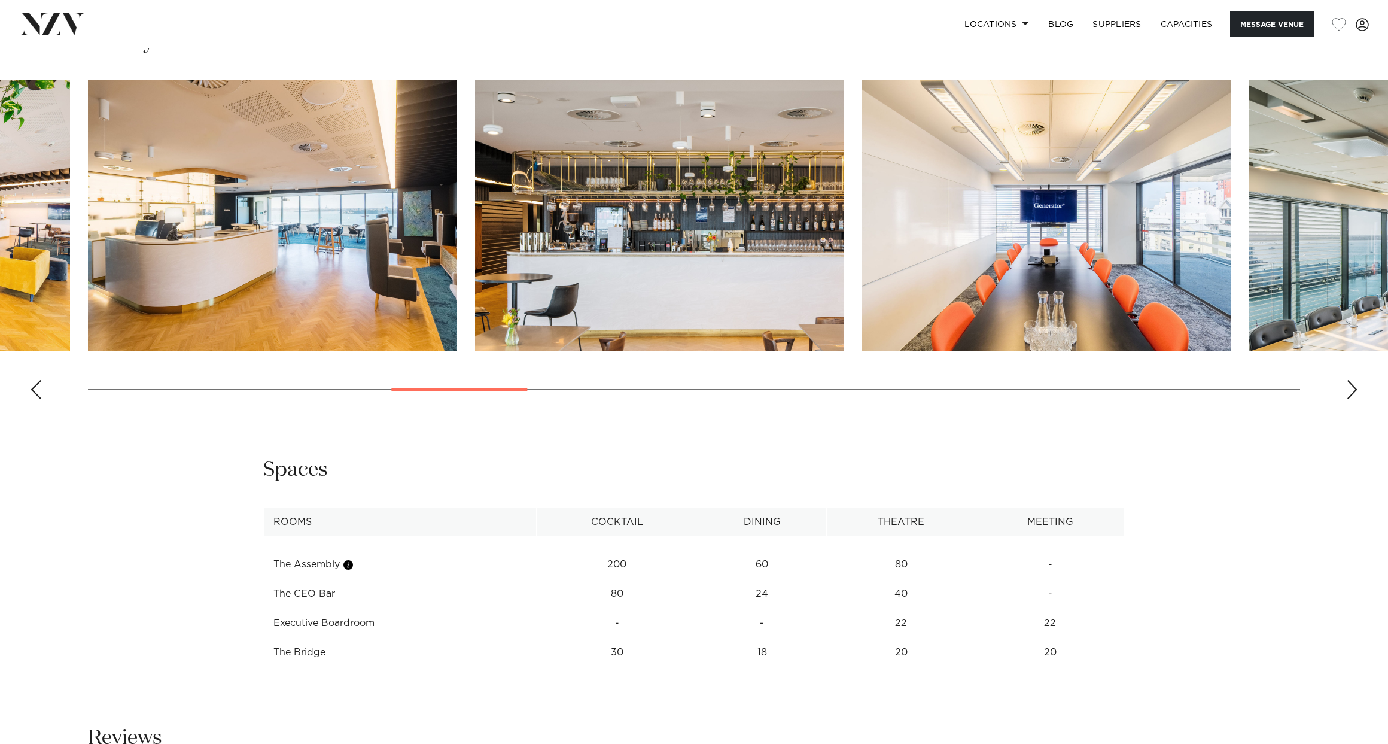
click at [1350, 385] on div "Next slide" at bounding box center [1352, 389] width 12 height 19
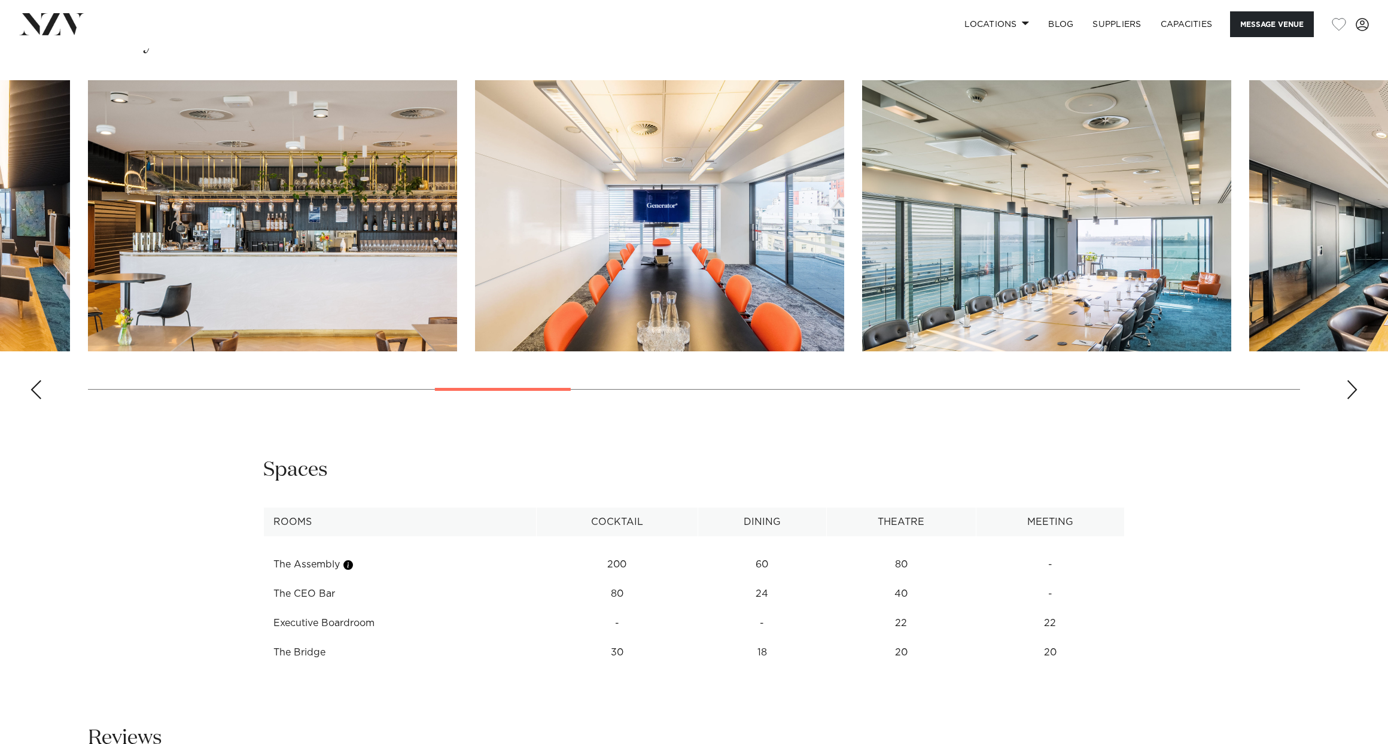
click at [1350, 385] on div "Next slide" at bounding box center [1352, 389] width 12 height 19
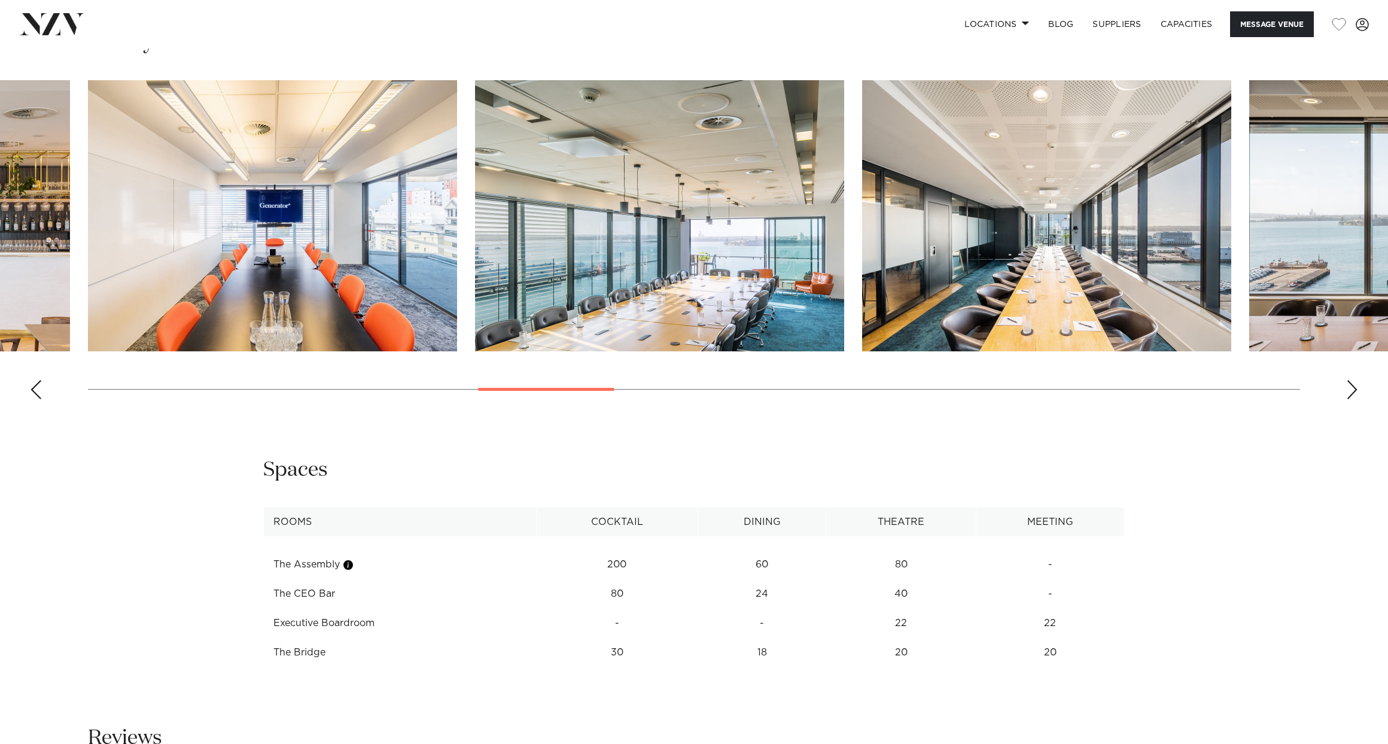
click at [1350, 385] on div "Next slide" at bounding box center [1352, 389] width 12 height 19
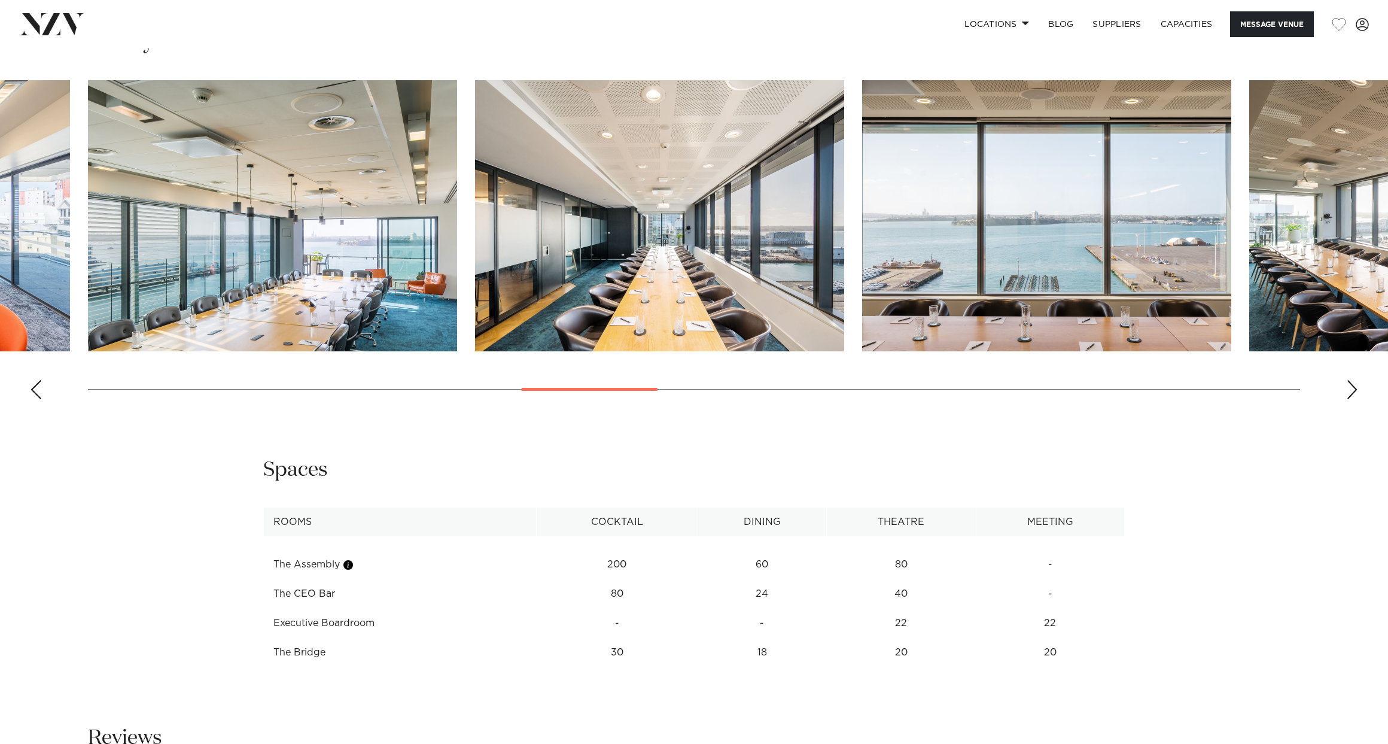
click at [1350, 385] on div "Next slide" at bounding box center [1352, 389] width 12 height 19
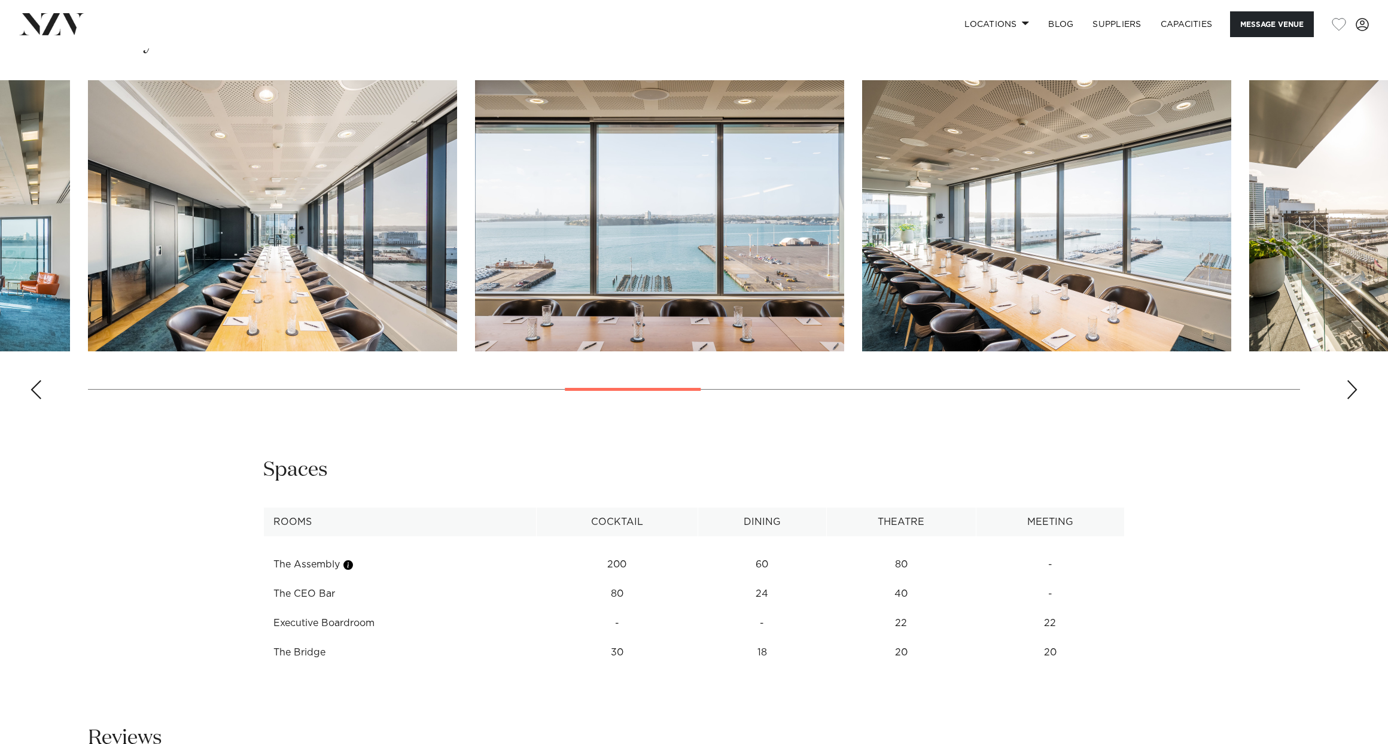
click at [1350, 385] on div "Next slide" at bounding box center [1352, 389] width 12 height 19
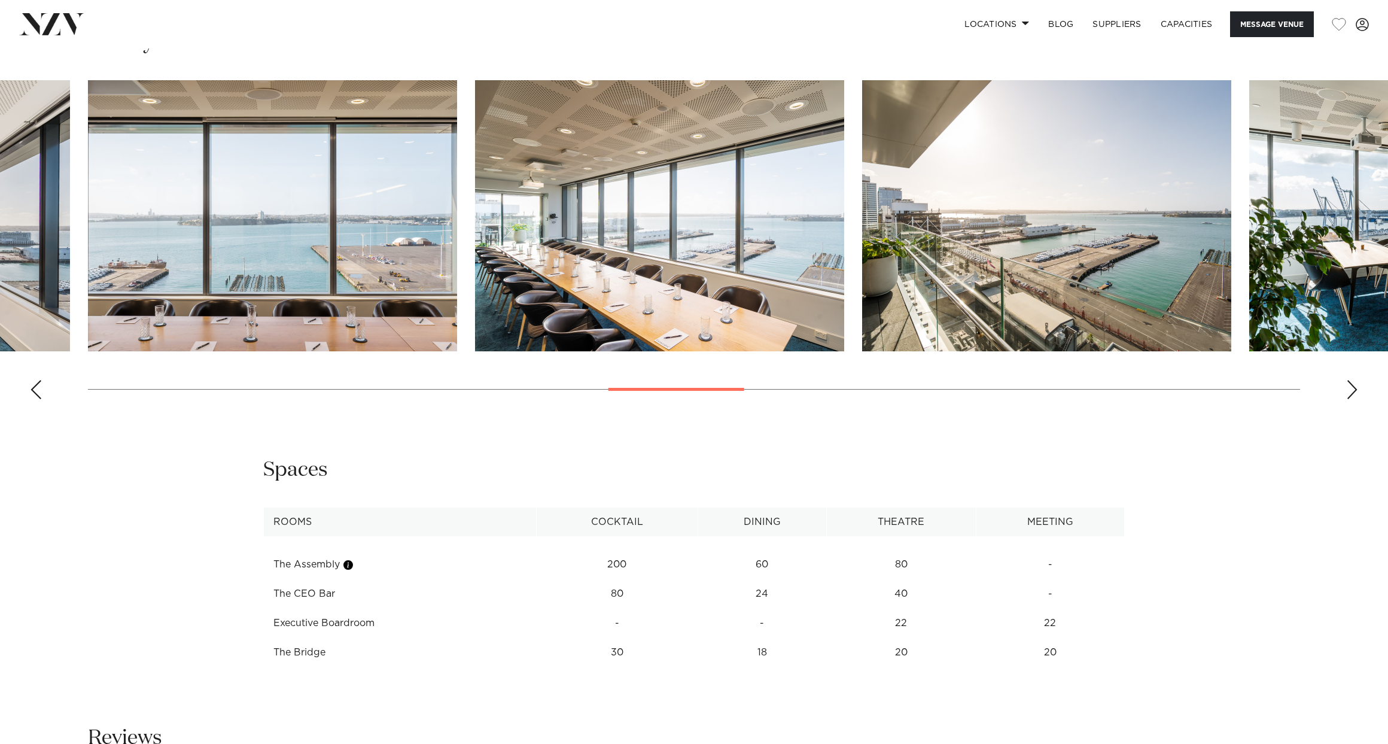
click at [1350, 385] on div "Next slide" at bounding box center [1352, 389] width 12 height 19
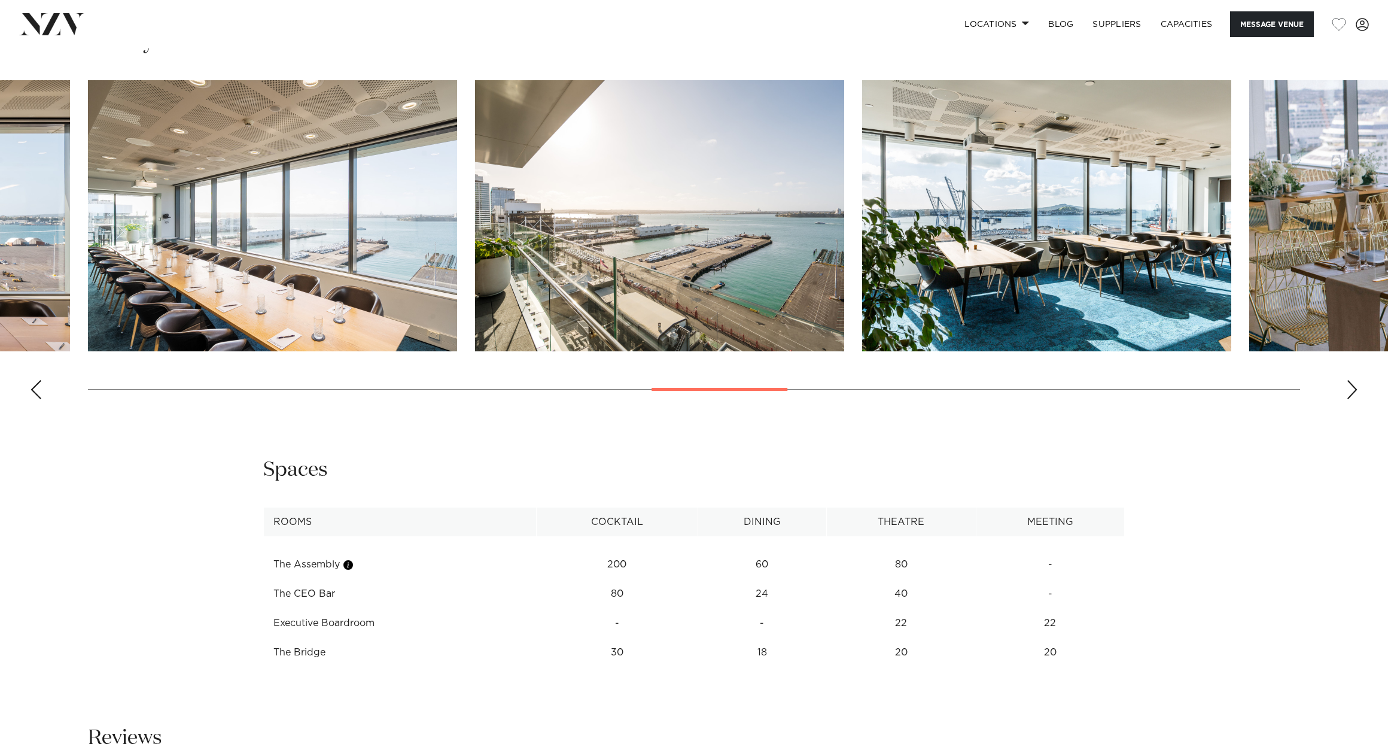
click at [1350, 385] on div "Next slide" at bounding box center [1352, 389] width 12 height 19
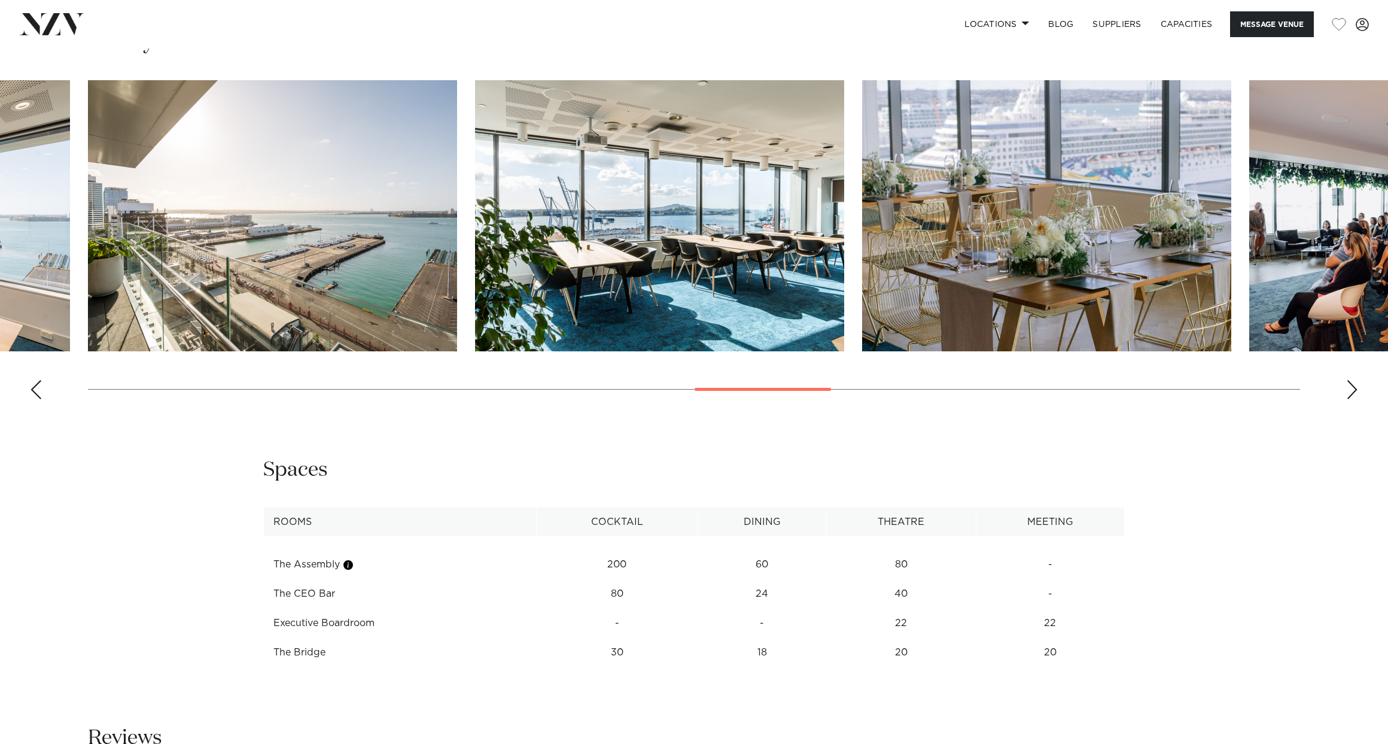
click at [1350, 385] on div "Next slide" at bounding box center [1352, 389] width 12 height 19
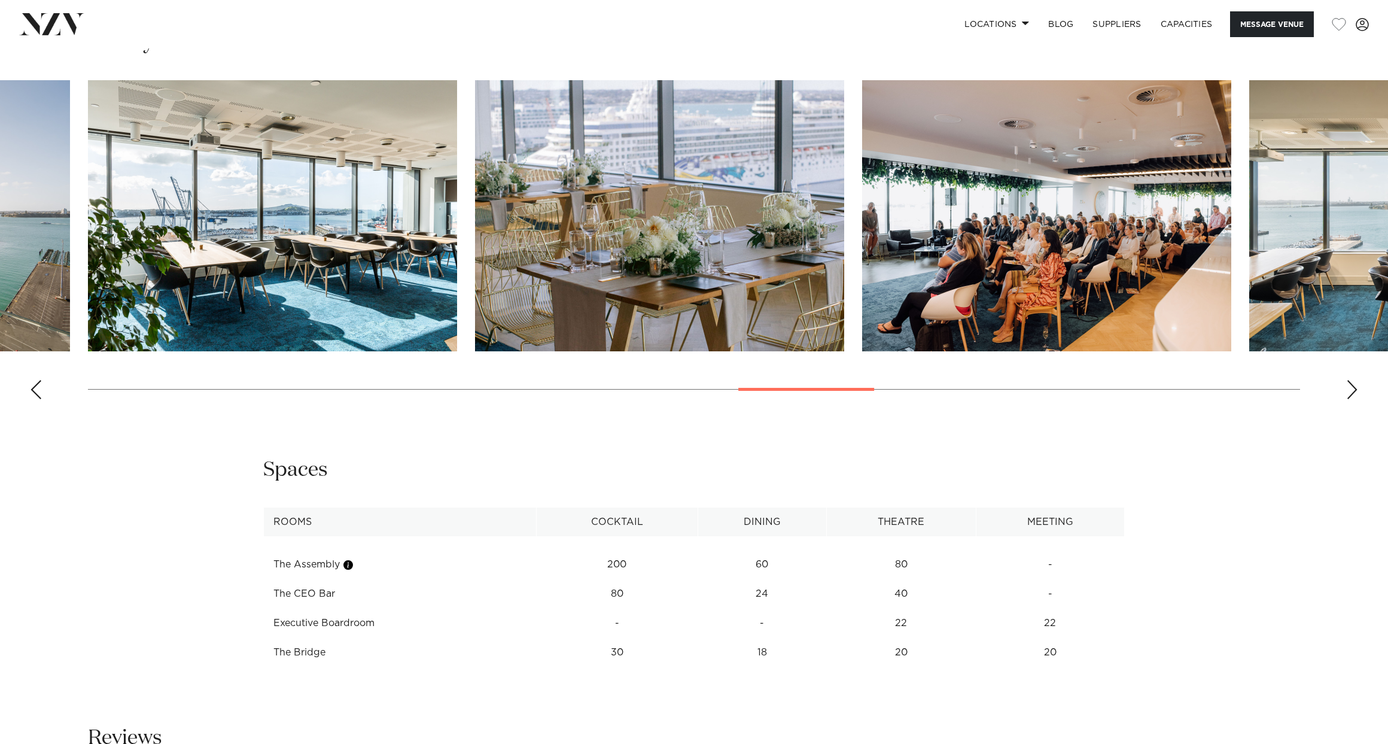
click at [1350, 385] on div "Next slide" at bounding box center [1352, 389] width 12 height 19
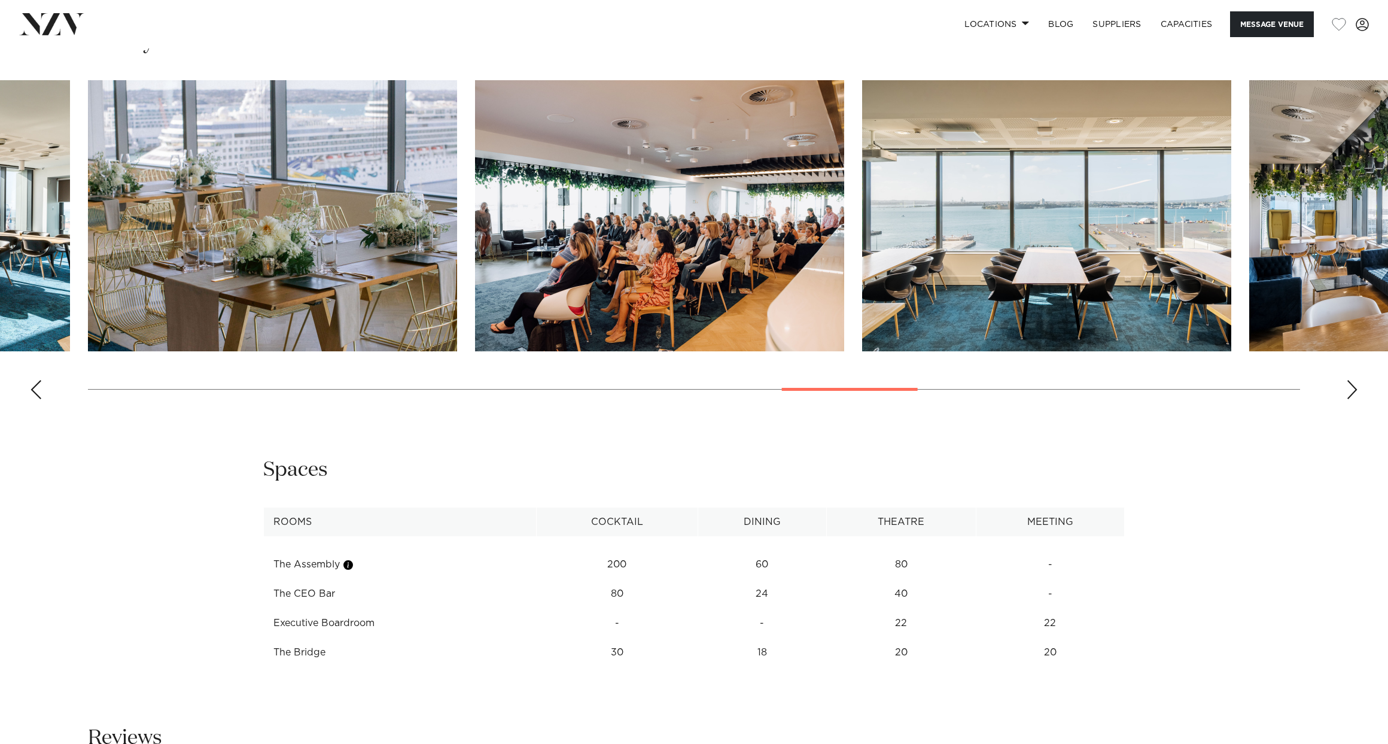
click at [1350, 385] on div "Next slide" at bounding box center [1352, 389] width 12 height 19
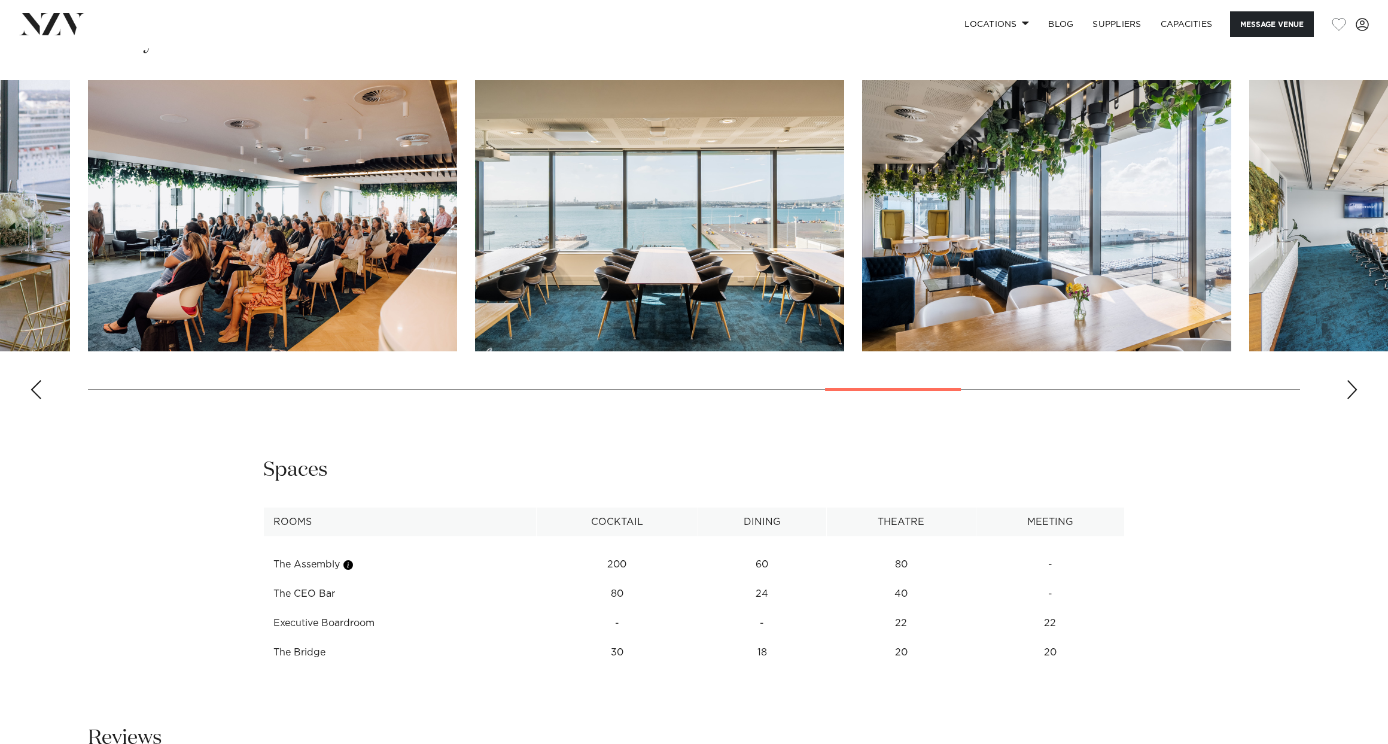
click at [1350, 385] on div "Next slide" at bounding box center [1352, 389] width 12 height 19
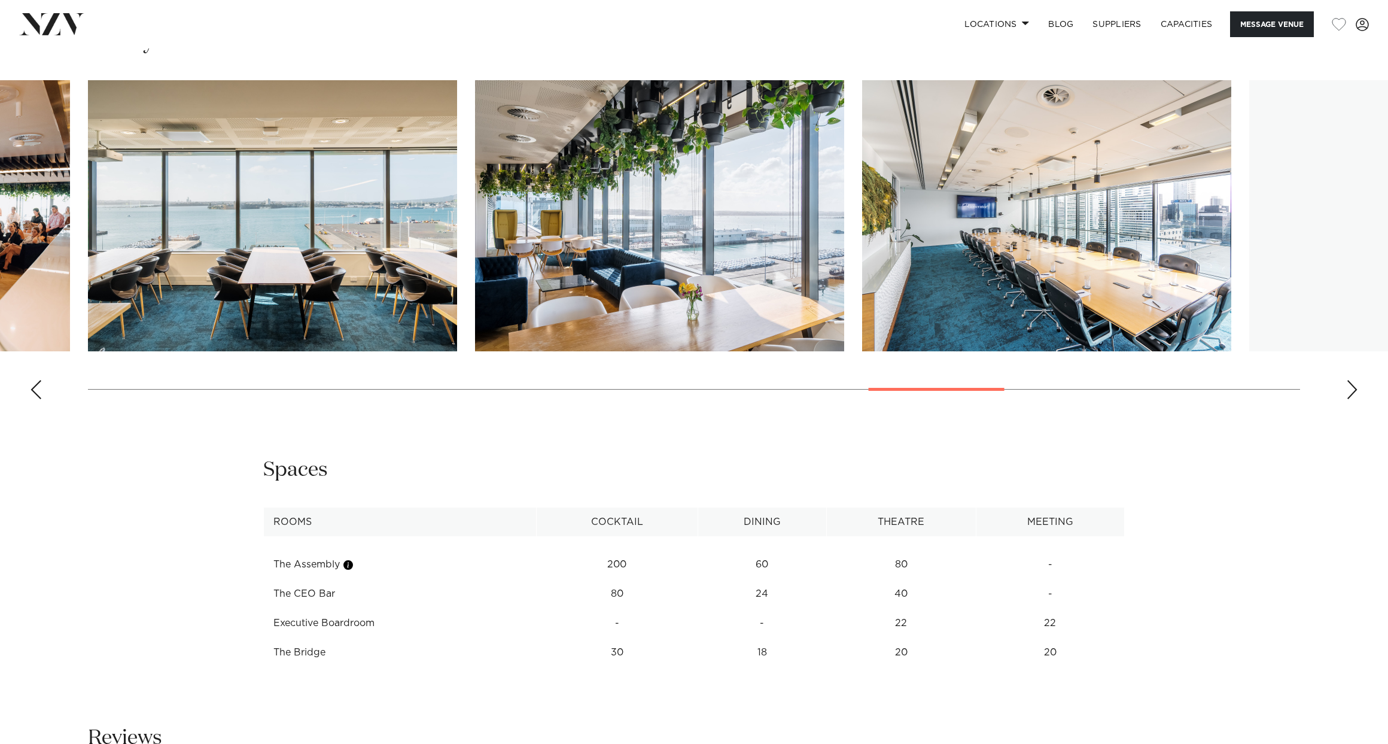
click at [1350, 385] on div "Next slide" at bounding box center [1352, 389] width 12 height 19
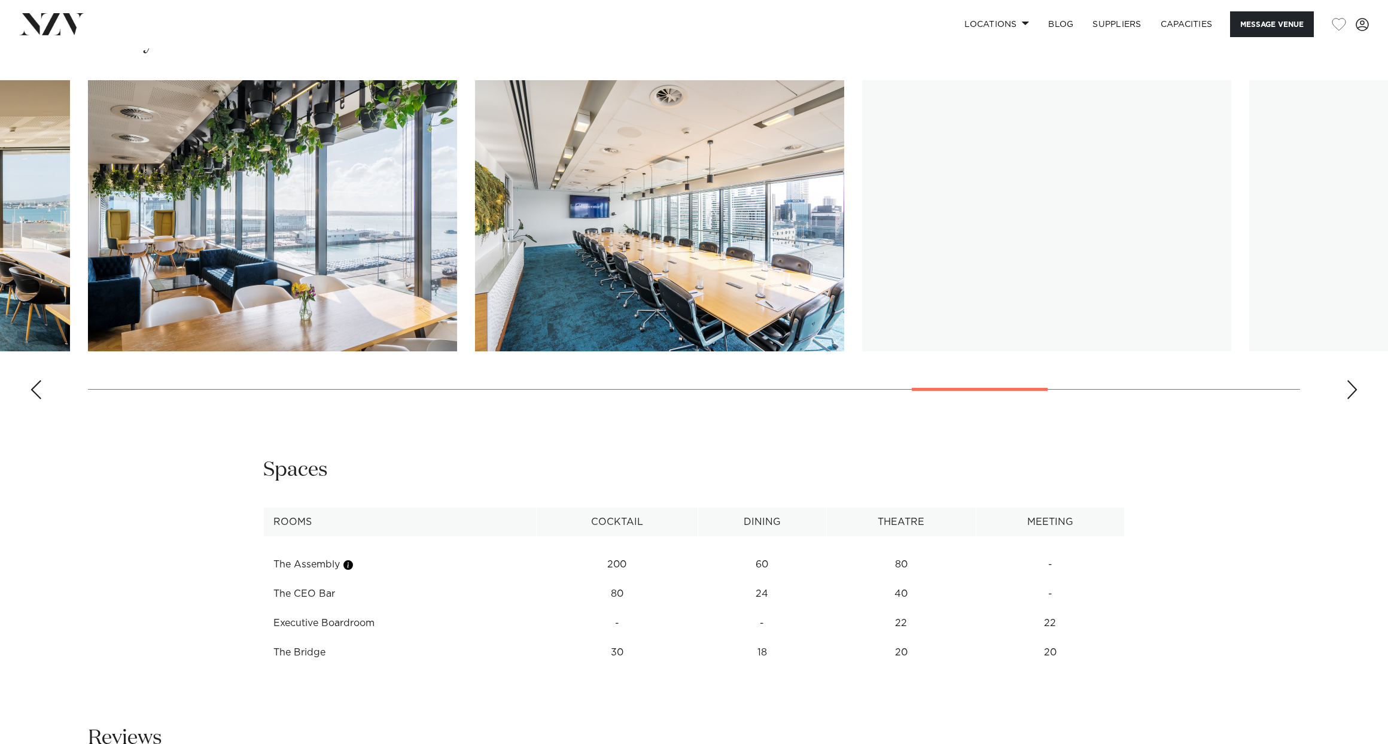
click at [1350, 385] on div "Next slide" at bounding box center [1352, 389] width 12 height 19
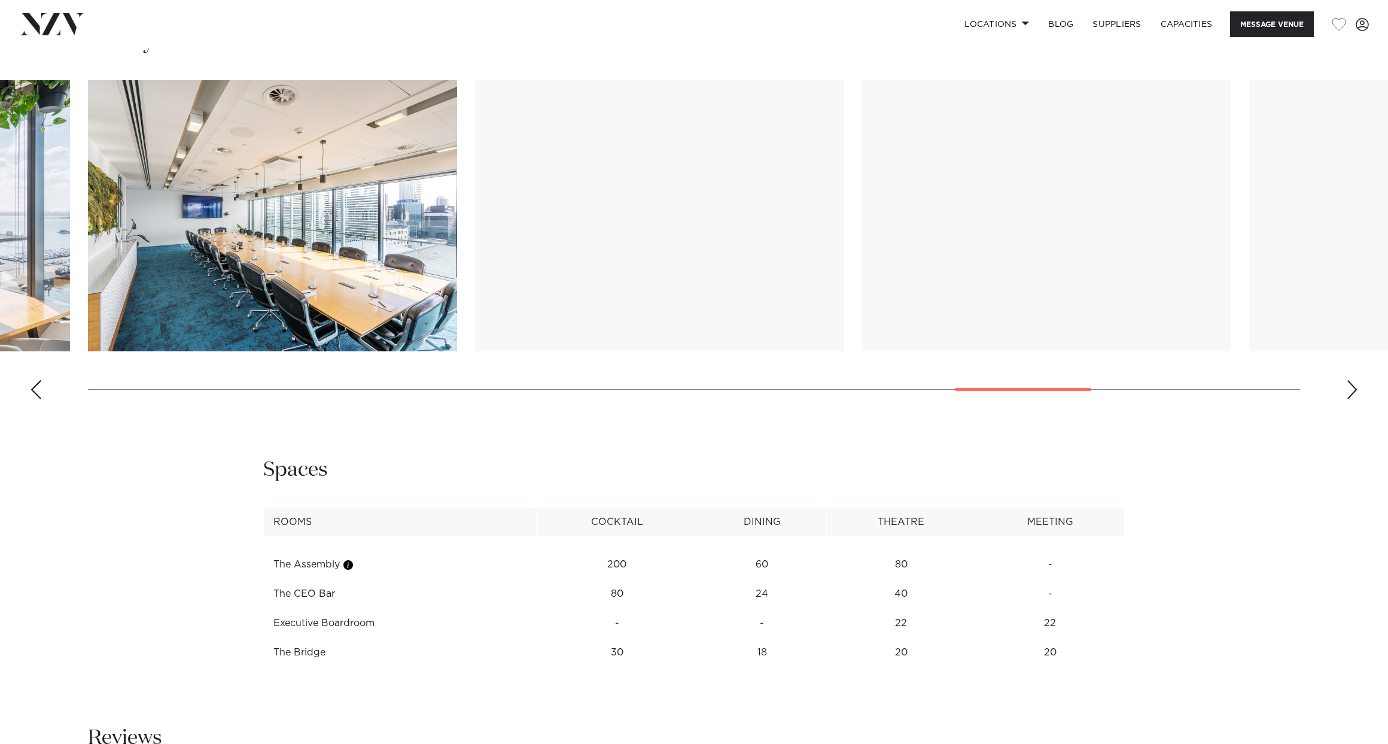
click at [1345, 398] on swiper-container at bounding box center [694, 244] width 1388 height 329
click at [1352, 390] on div "Next slide" at bounding box center [1352, 389] width 12 height 19
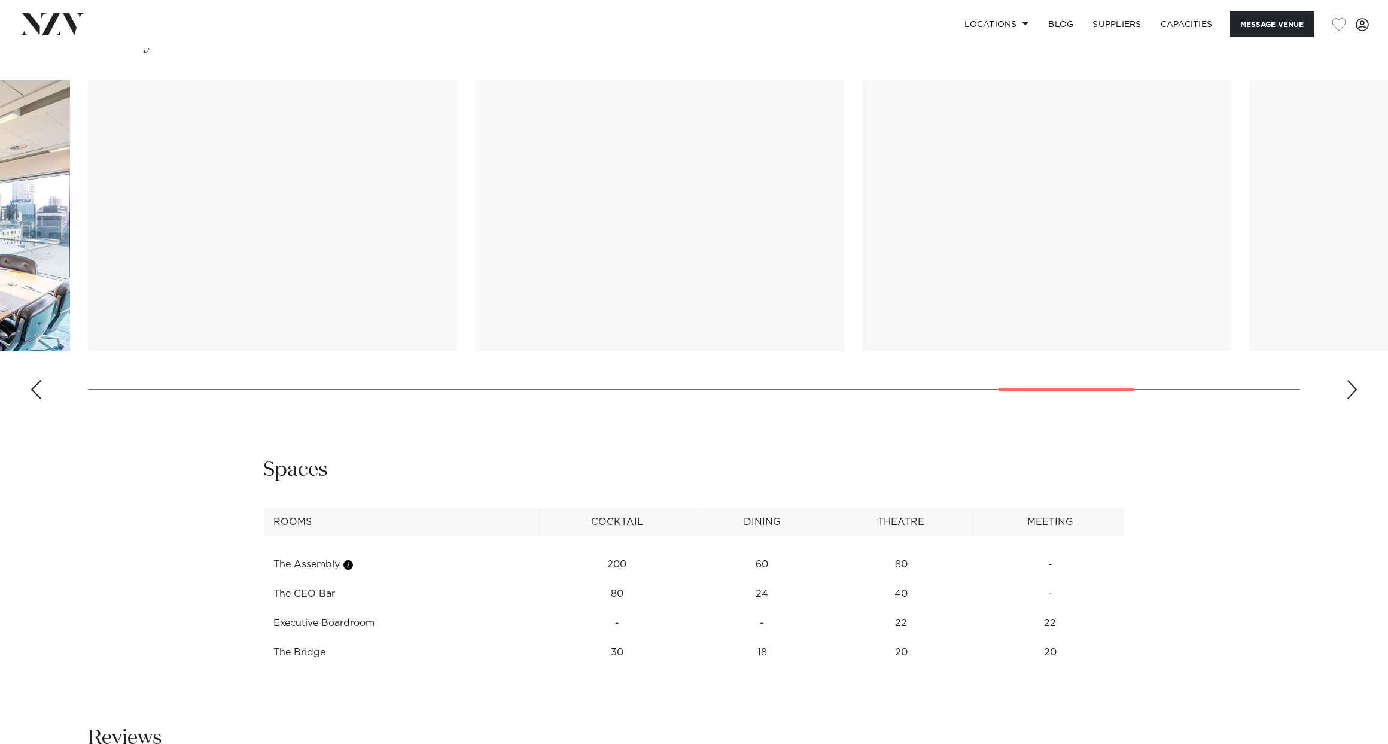
click at [318, 592] on td "The CEO Bar" at bounding box center [400, 593] width 273 height 29
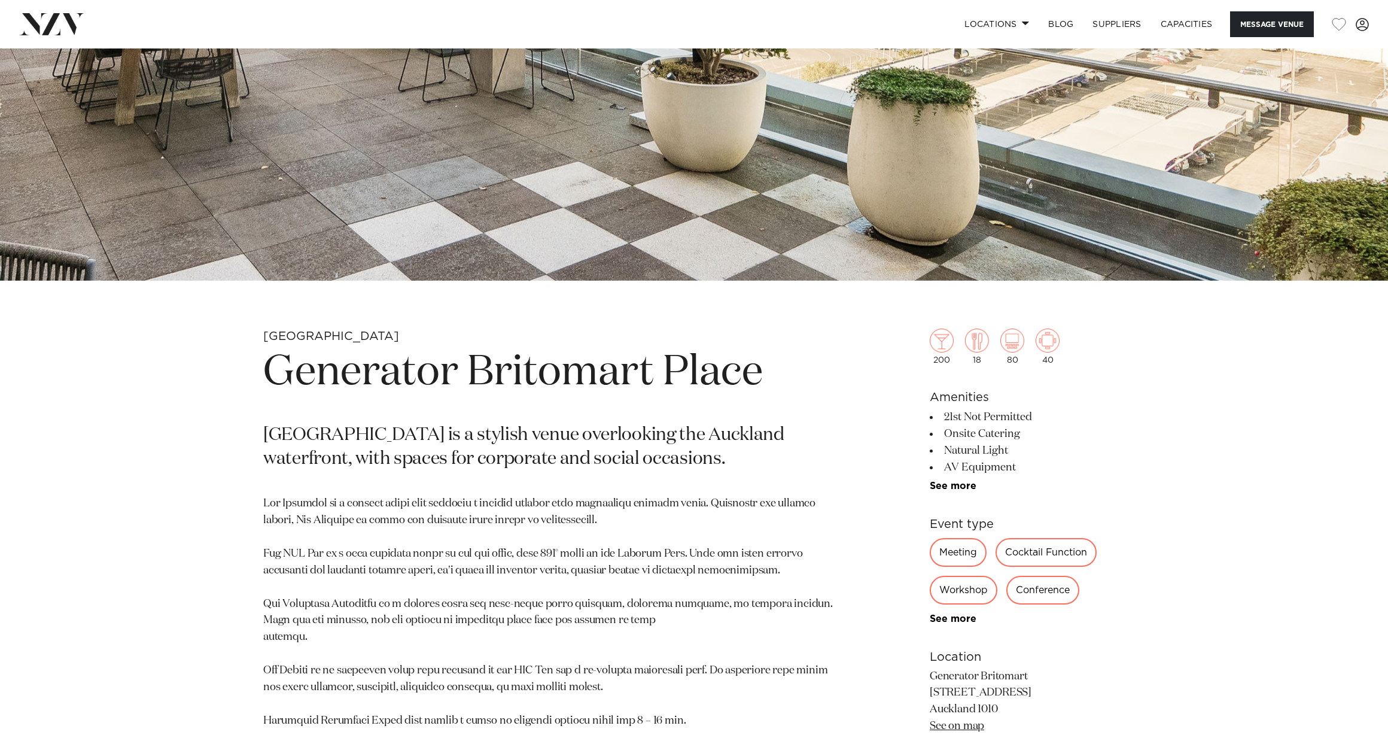
scroll to position [180, 0]
